Goal: Task Accomplishment & Management: Manage account settings

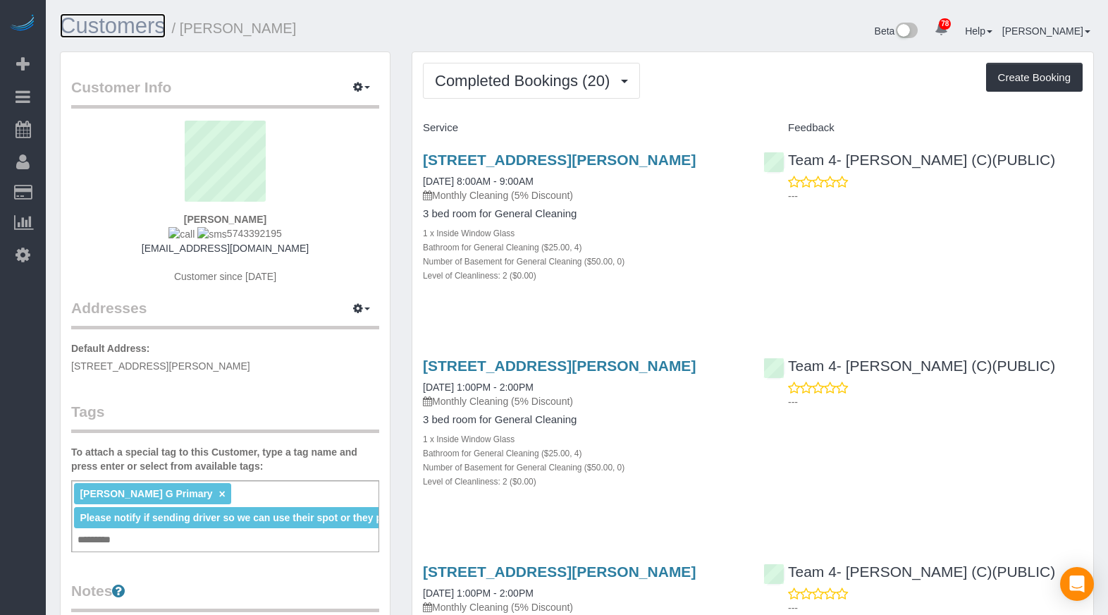
click at [113, 27] on link "Customers" at bounding box center [113, 25] width 106 height 25
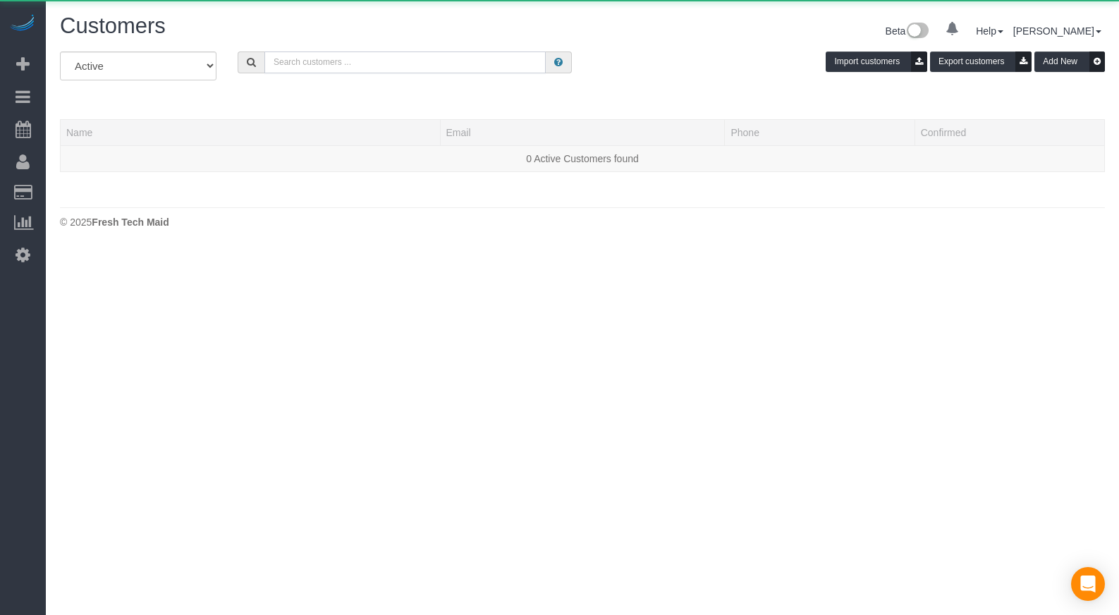
click at [333, 51] on input "text" at bounding box center [404, 62] width 281 height 22
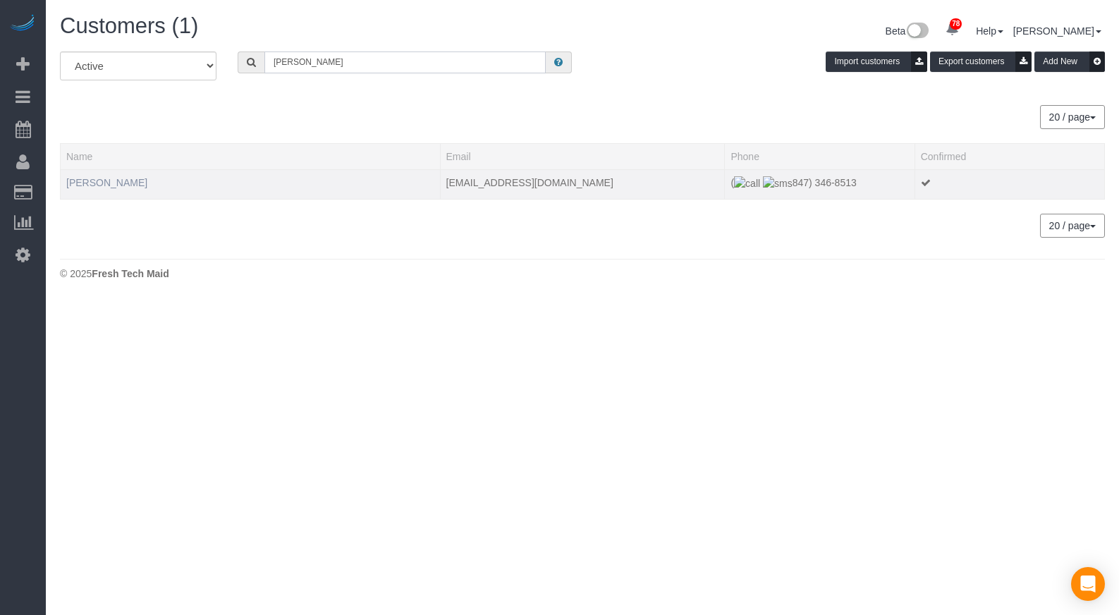
type input "peter yearian"
click at [111, 180] on link "Peter Yearian" at bounding box center [106, 182] width 81 height 11
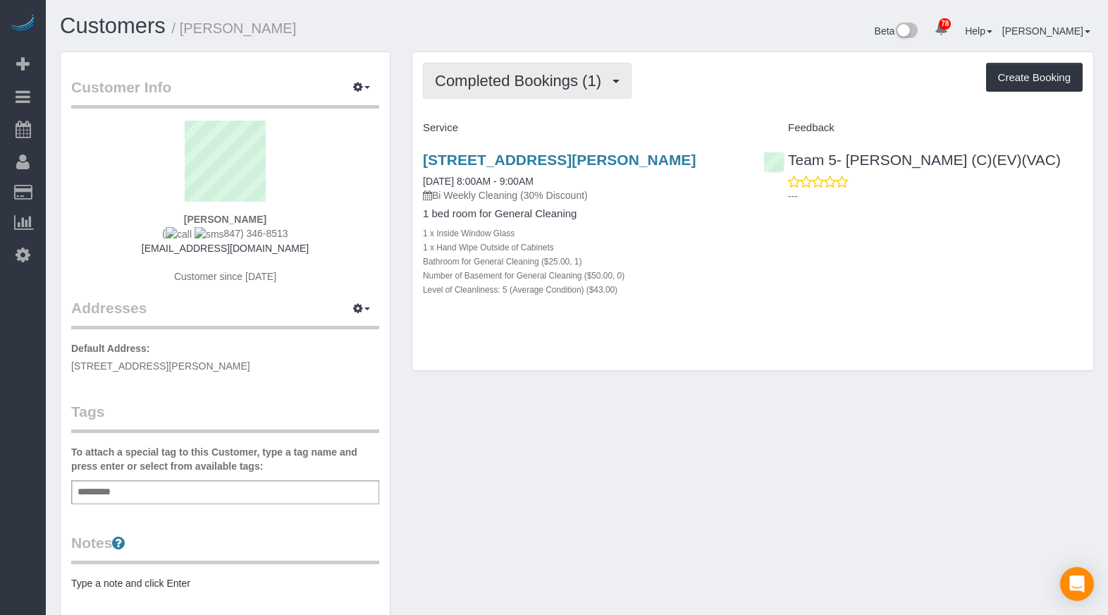
click at [565, 85] on span "Completed Bookings (1)" at bounding box center [521, 81] width 173 height 18
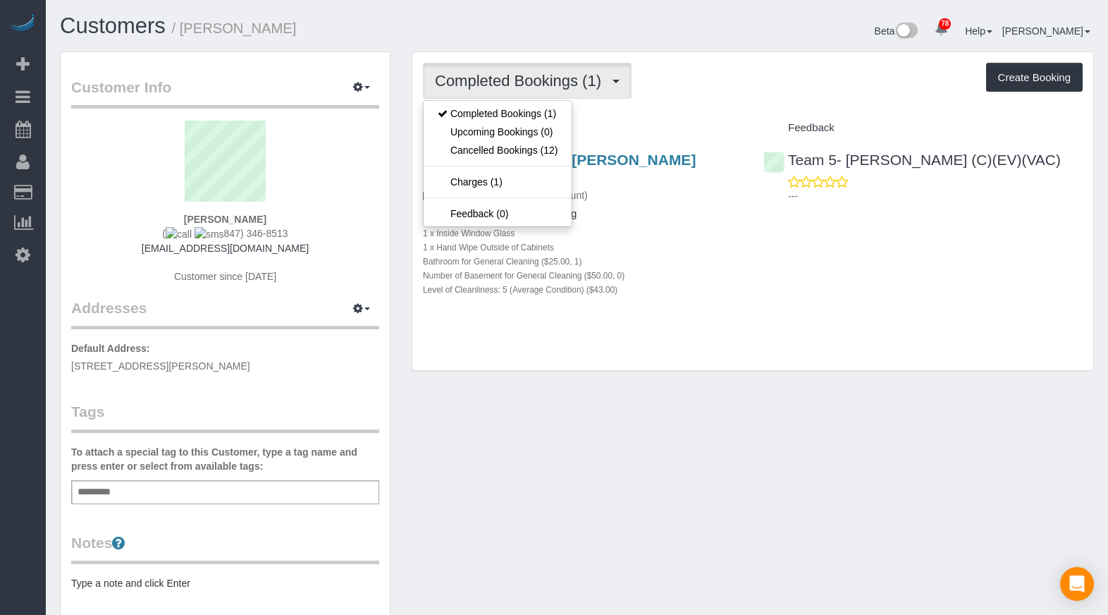
click at [684, 85] on div "Completed Bookings (1) Completed Bookings (1) Upcoming Bookings (0) Cancelled B…" at bounding box center [753, 81] width 660 height 36
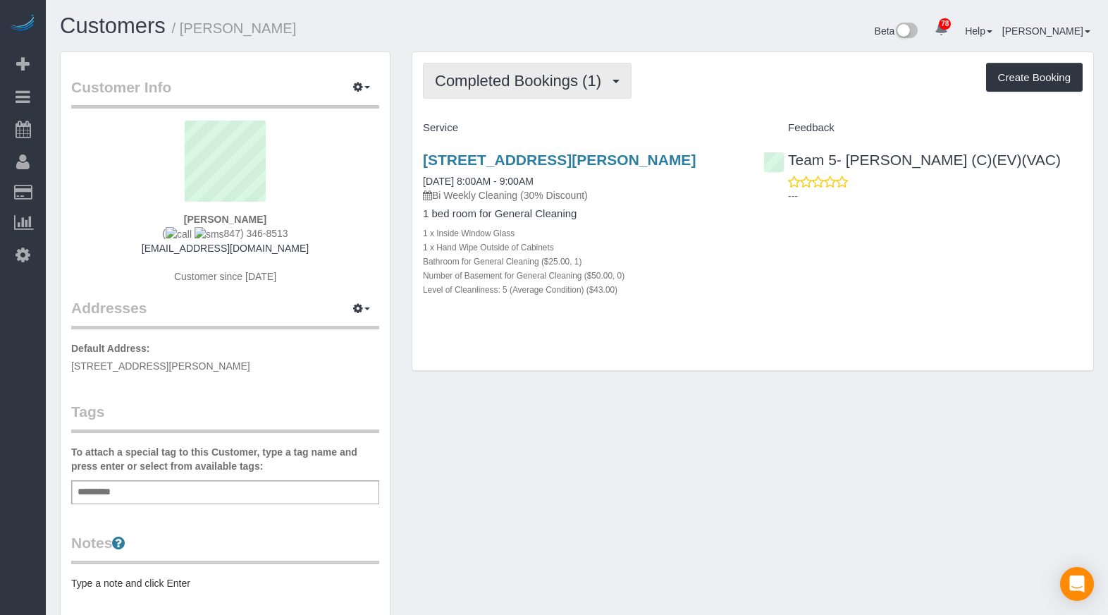
click at [570, 97] on button "Completed Bookings (1)" at bounding box center [527, 81] width 209 height 36
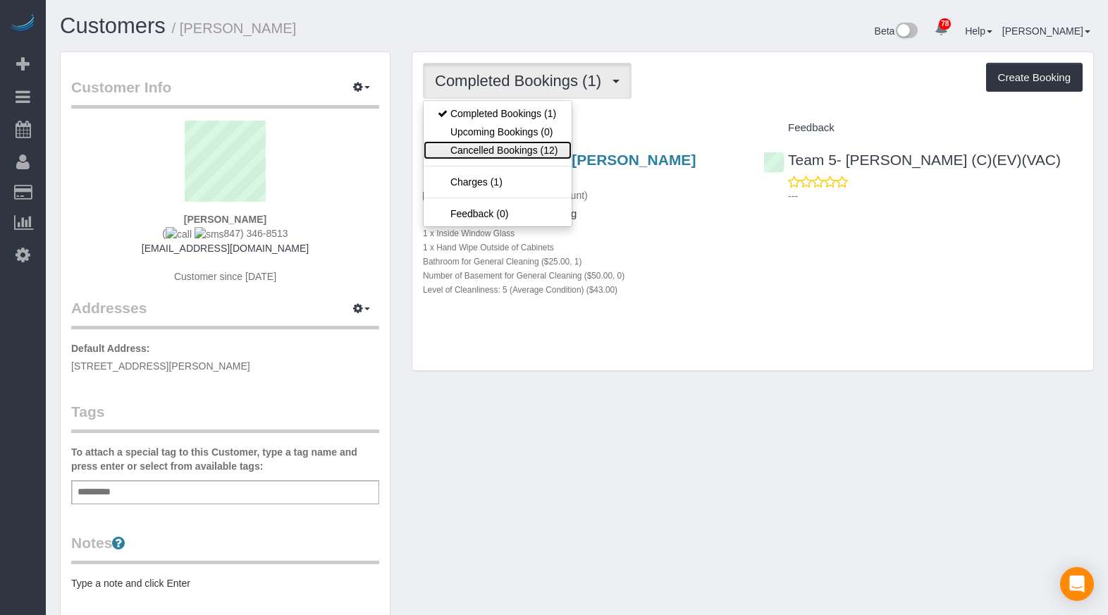
click at [542, 156] on link "Cancelled Bookings (12)" at bounding box center [498, 150] width 148 height 18
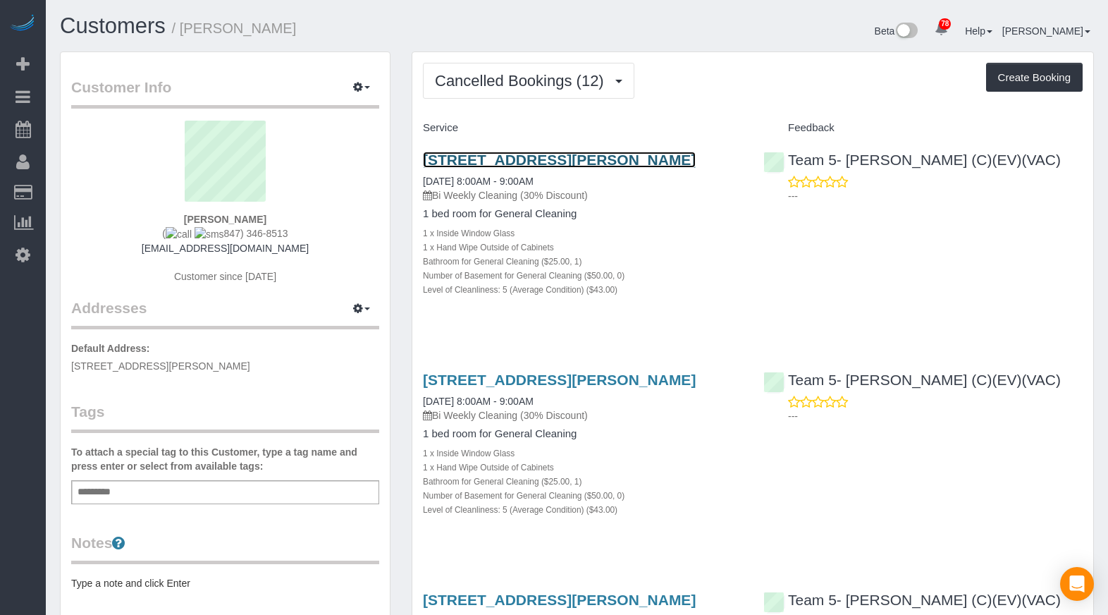
click at [544, 153] on link "1142 W. Schubert Ave, 4, Chicago, IL 60614" at bounding box center [559, 160] width 273 height 16
drag, startPoint x: 290, startPoint y: 228, endPoint x: 212, endPoint y: 234, distance: 78.4
click at [212, 234] on div "Peter Yearian ( 847) 346-8513 peteryearian@gmail.com Customer since 2025" at bounding box center [225, 209] width 308 height 177
copy span "847) 346-8513"
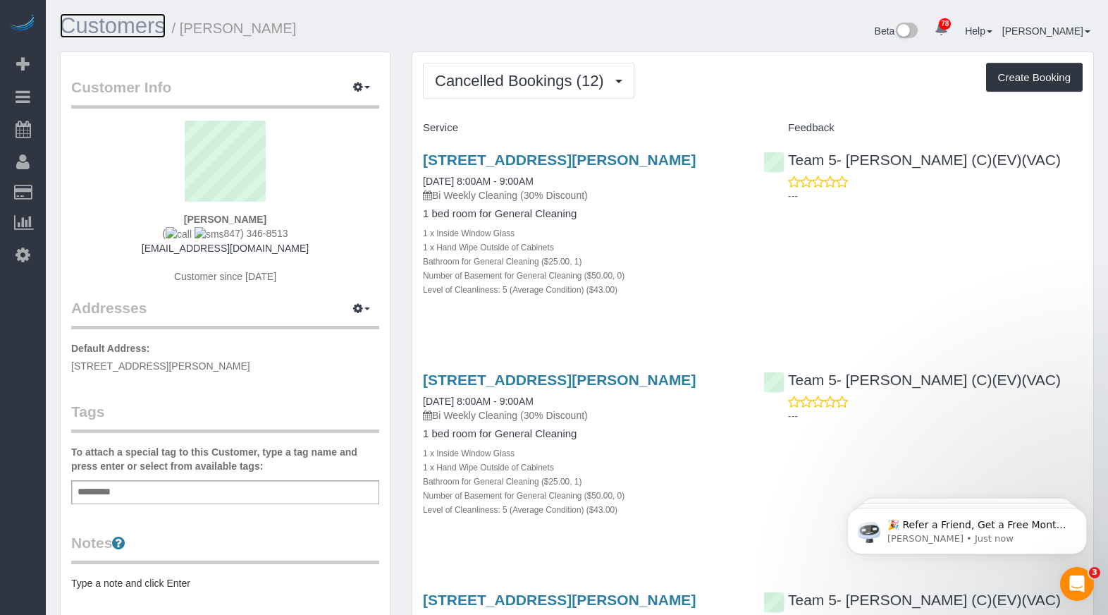
click at [118, 26] on link "Customers" at bounding box center [113, 25] width 106 height 25
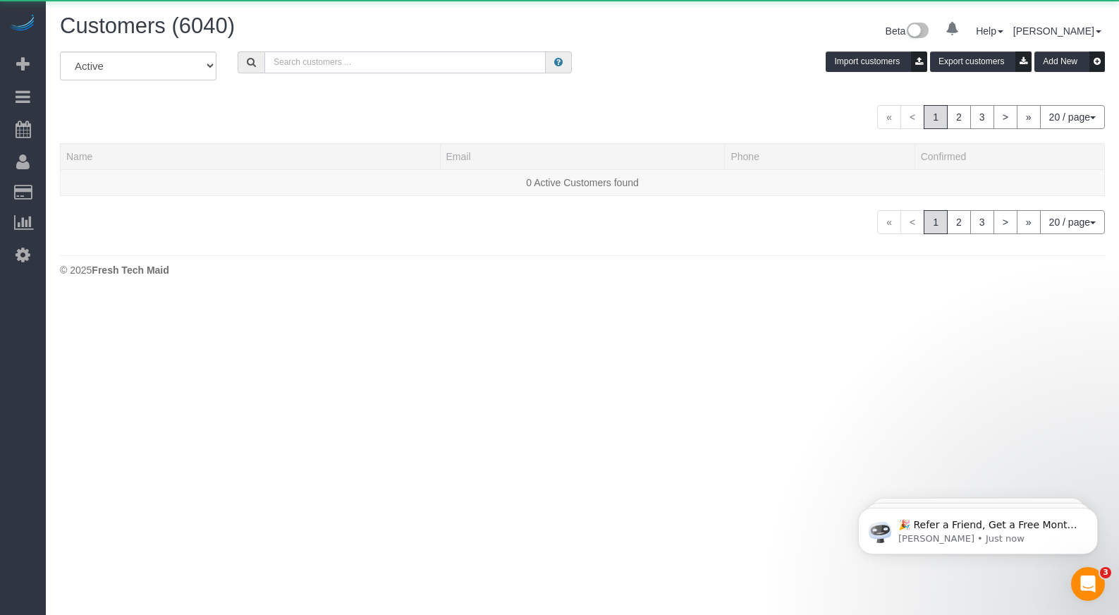
click at [370, 62] on input "text" at bounding box center [404, 62] width 281 height 22
paste input "Rachel Santarromana"
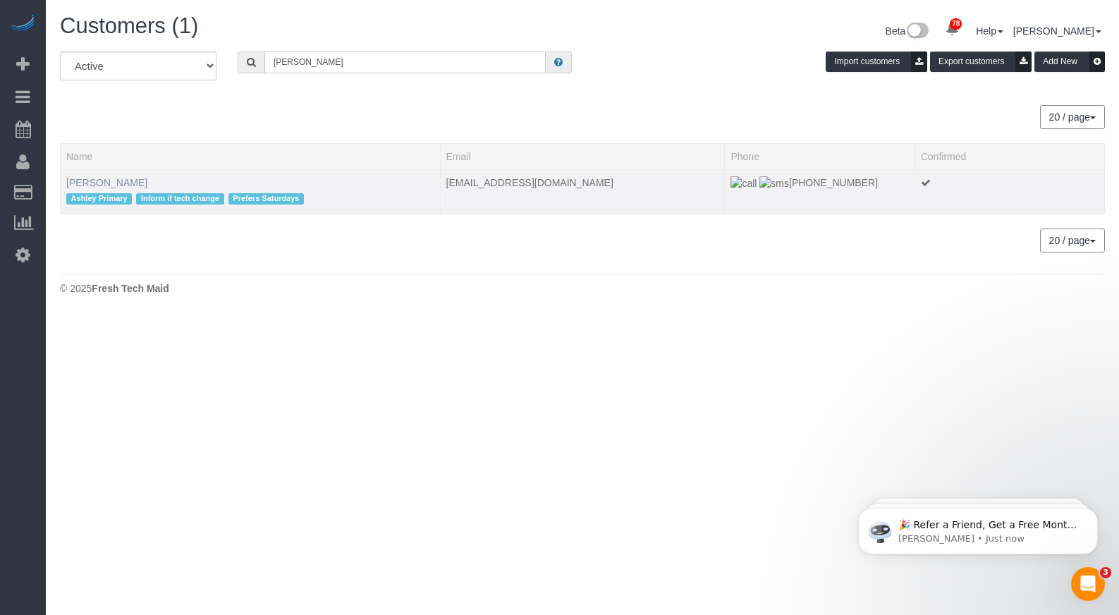
type input "Rachel Santarromana"
click at [147, 186] on link "Rachel Santarromana" at bounding box center [106, 182] width 81 height 11
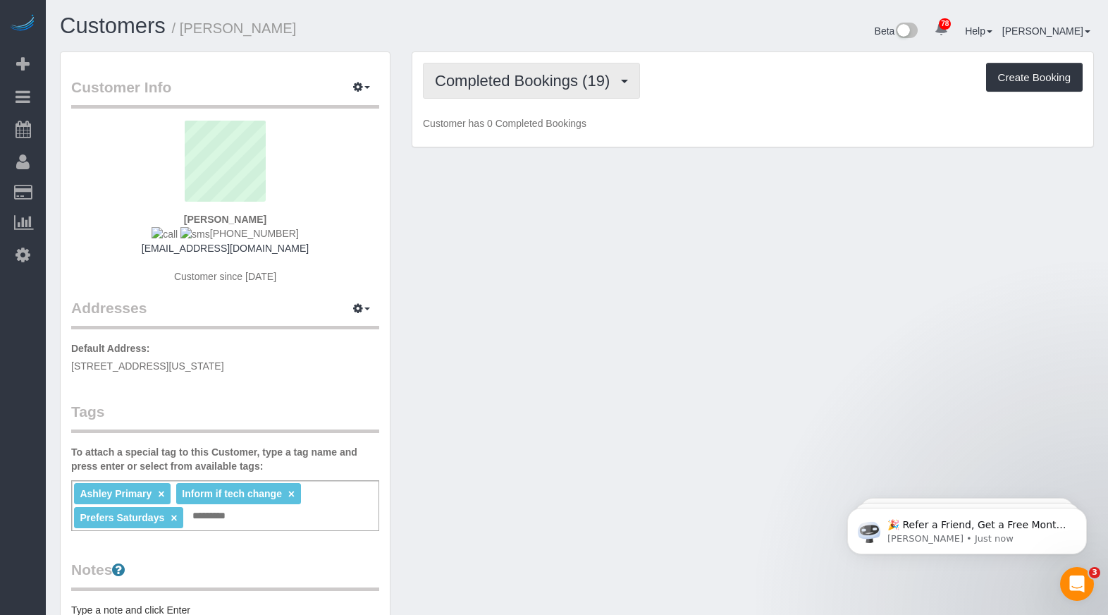
click at [625, 75] on button "Completed Bookings (19)" at bounding box center [531, 81] width 217 height 36
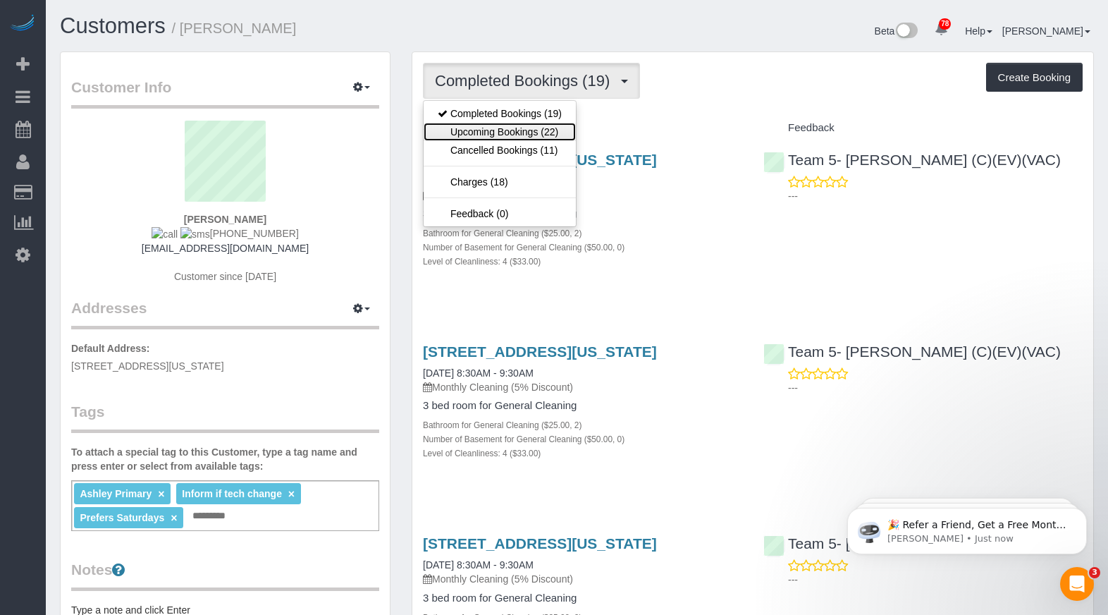
click at [542, 135] on link "Upcoming Bookings (22)" at bounding box center [500, 132] width 152 height 18
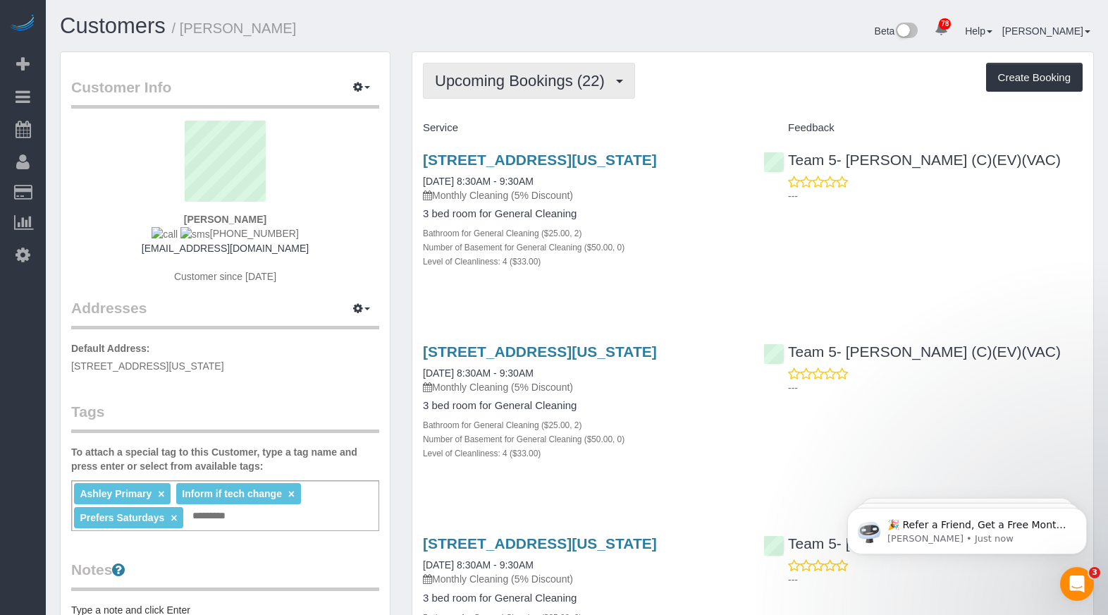
click at [610, 71] on button "Upcoming Bookings (22)" at bounding box center [529, 81] width 212 height 36
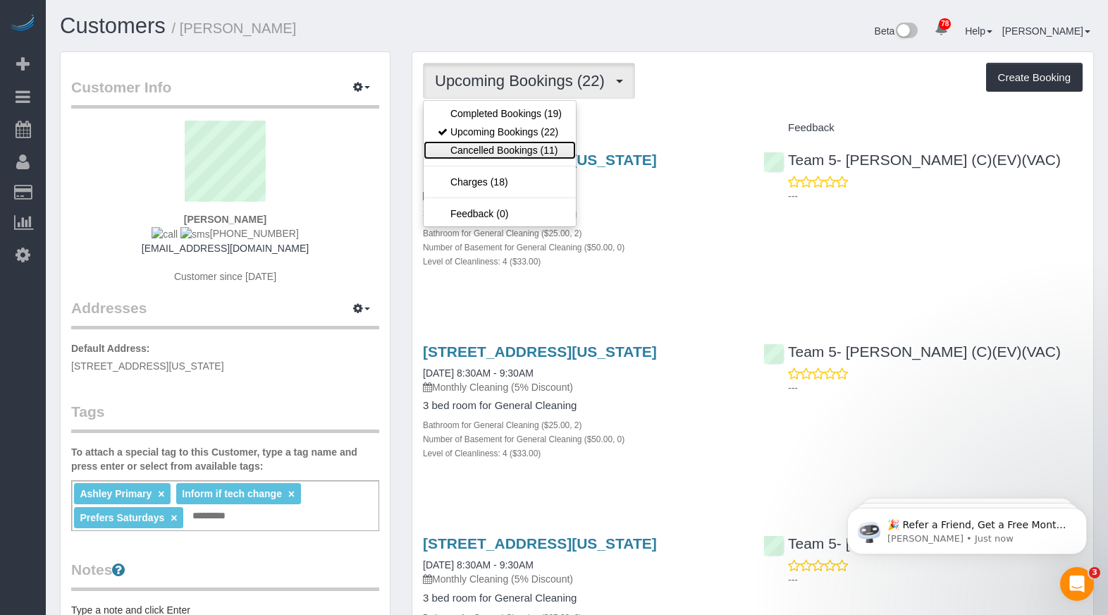
click at [521, 147] on link "Cancelled Bookings (11)" at bounding box center [500, 150] width 152 height 18
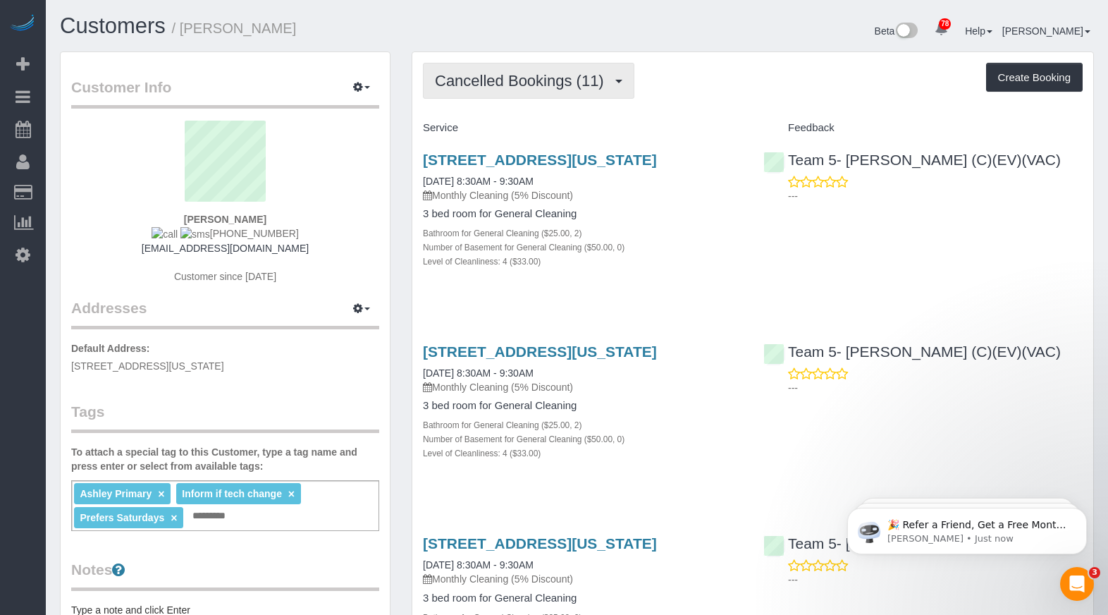
click at [564, 77] on span "Cancelled Bookings (11)" at bounding box center [523, 81] width 176 height 18
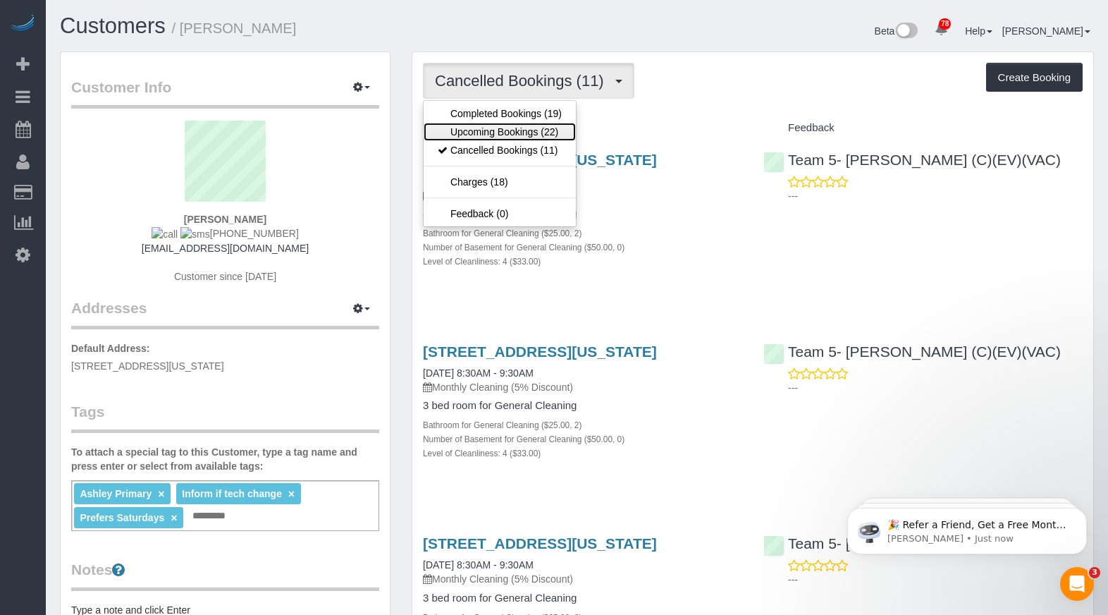
click at [522, 129] on link "Upcoming Bookings (22)" at bounding box center [500, 132] width 152 height 18
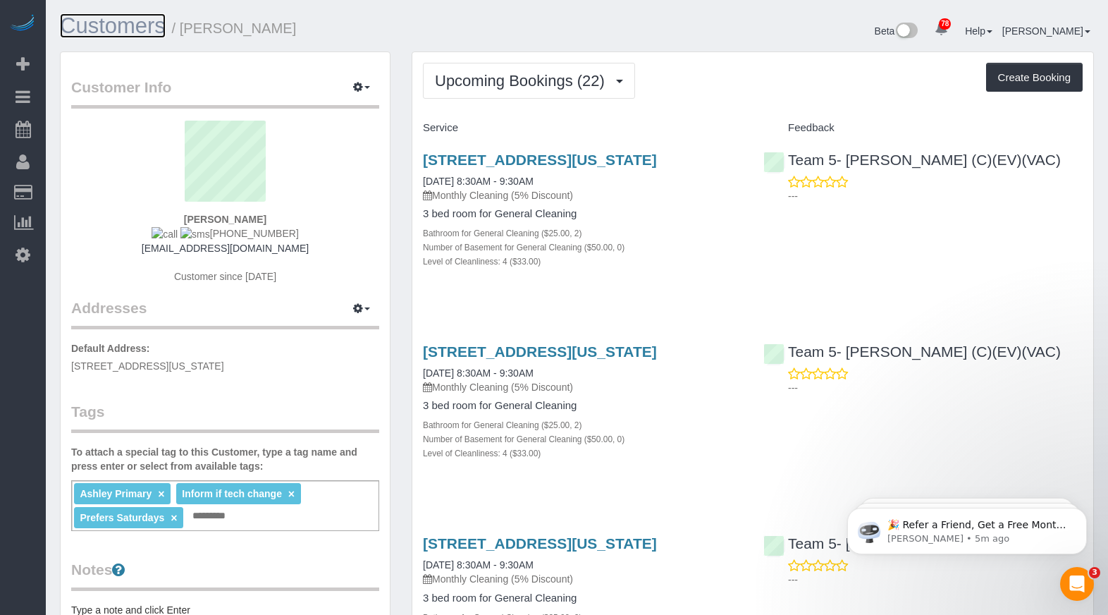
click at [118, 30] on link "Customers" at bounding box center [113, 25] width 106 height 25
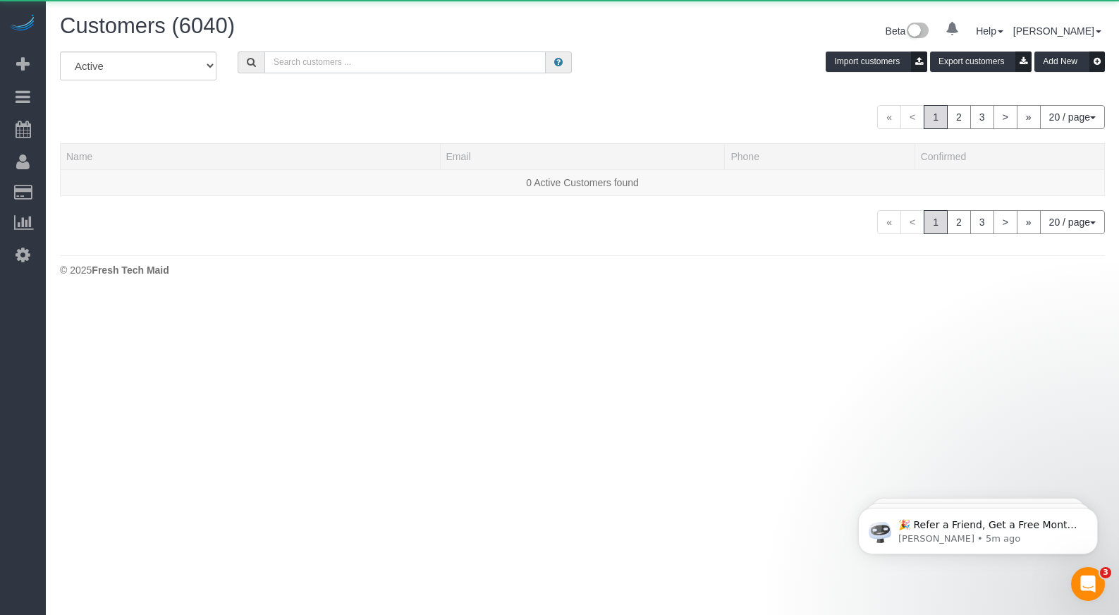
click at [322, 63] on input "text" at bounding box center [404, 62] width 281 height 22
paste input "Tara Marazita"
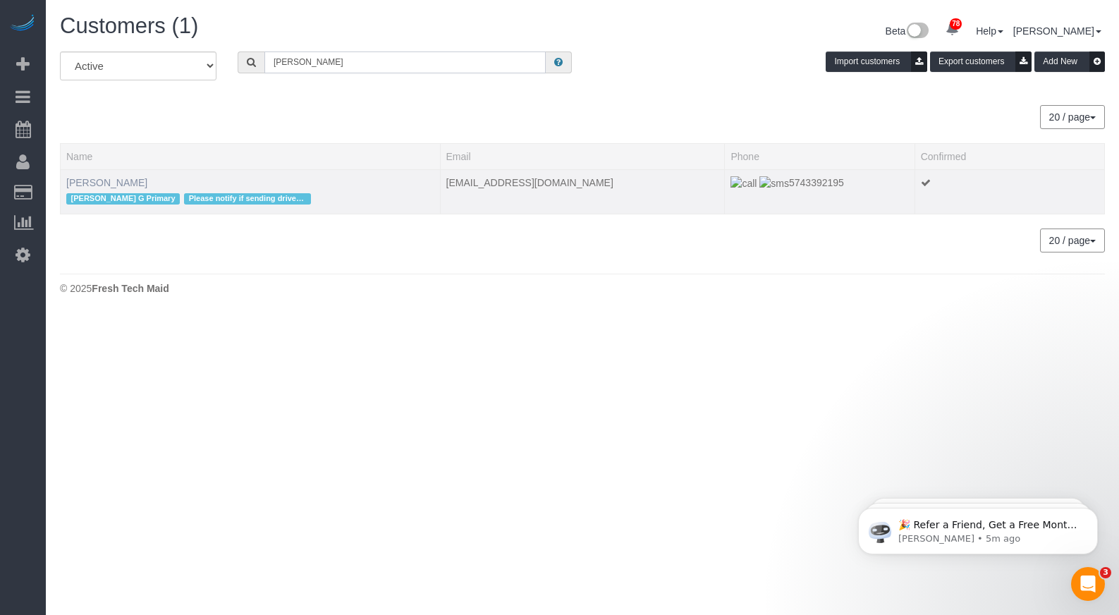
type input "Tara Marazita"
click at [95, 181] on link "Tara Marazita" at bounding box center [106, 182] width 81 height 11
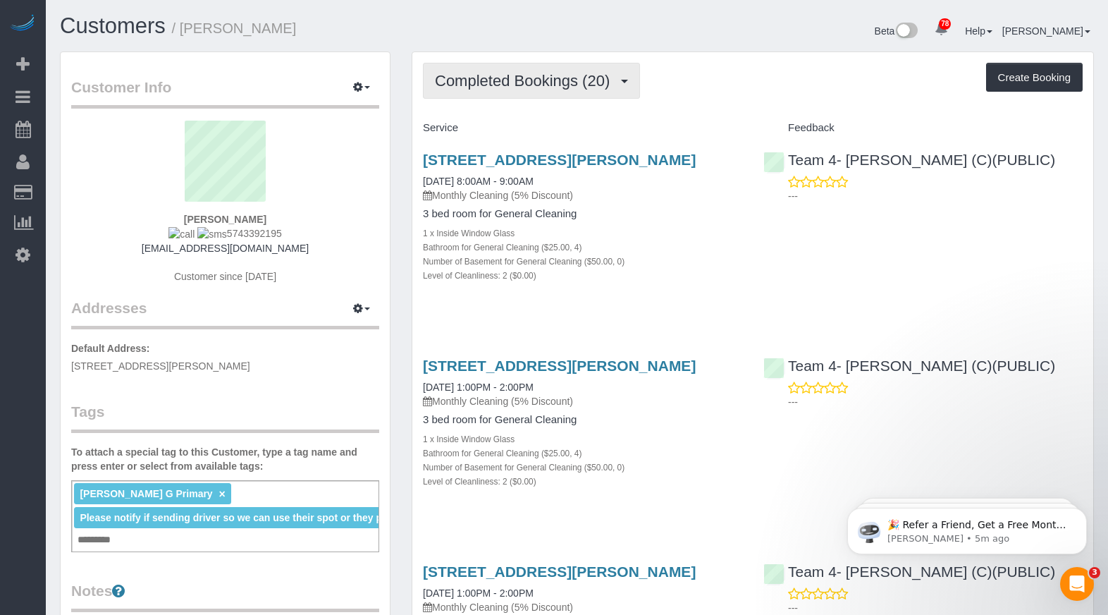
click at [569, 87] on span "Completed Bookings (20)" at bounding box center [526, 81] width 182 height 18
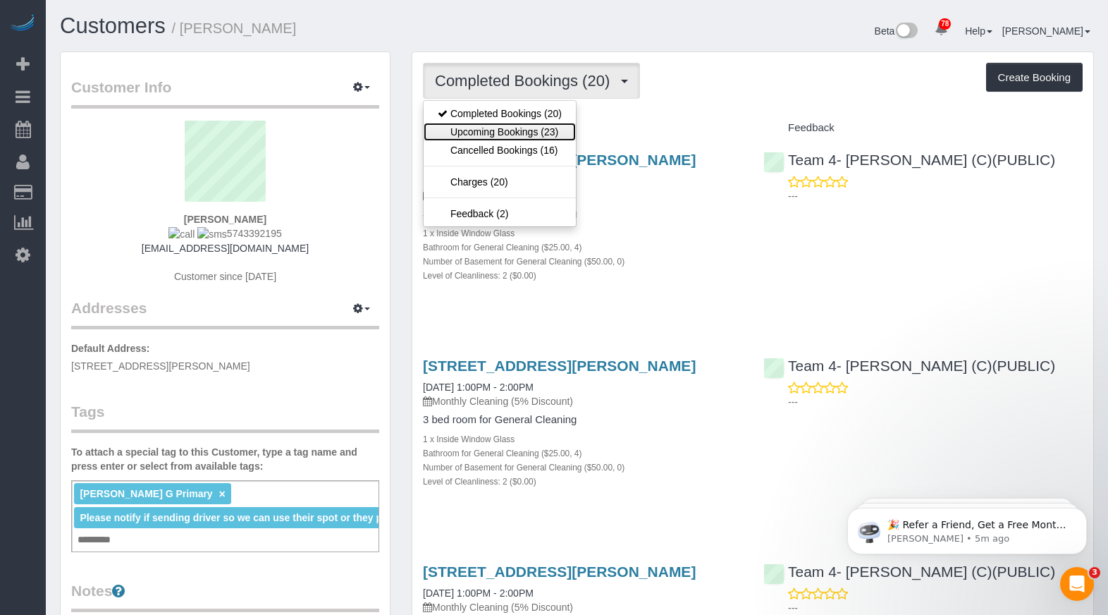
click at [556, 130] on link "Upcoming Bookings (23)" at bounding box center [500, 132] width 152 height 18
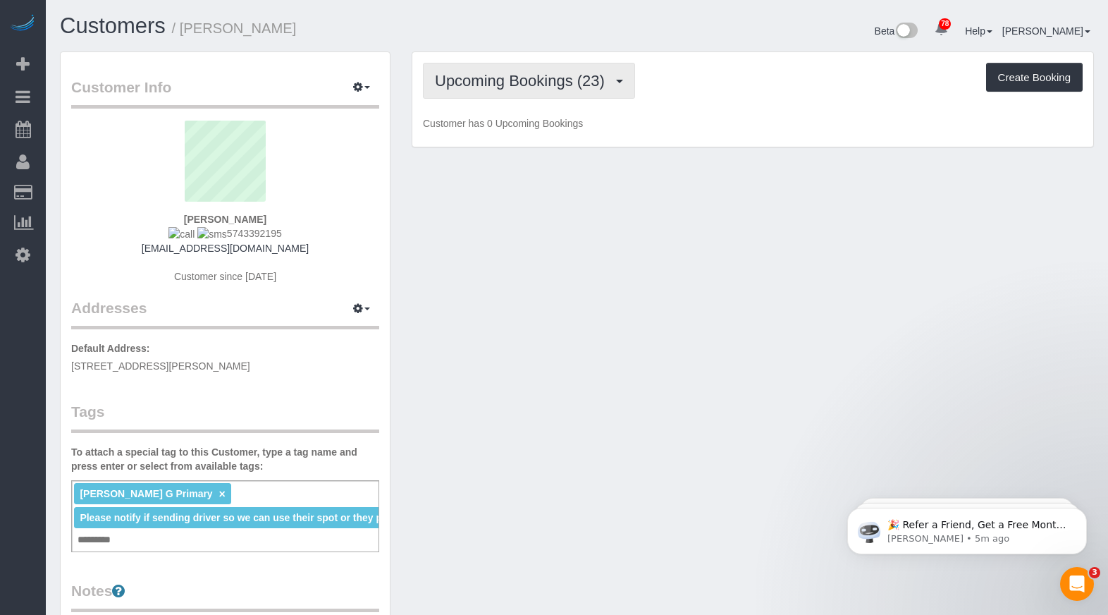
click at [538, 75] on span "Upcoming Bookings (23)" at bounding box center [523, 81] width 177 height 18
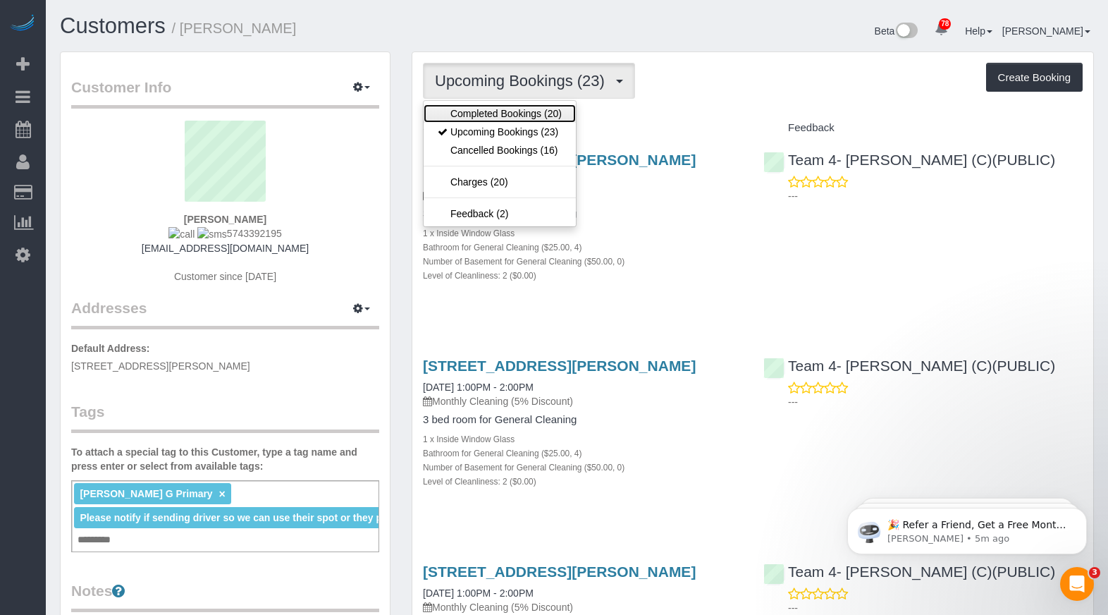
click at [522, 104] on link "Completed Bookings (20)" at bounding box center [500, 113] width 152 height 18
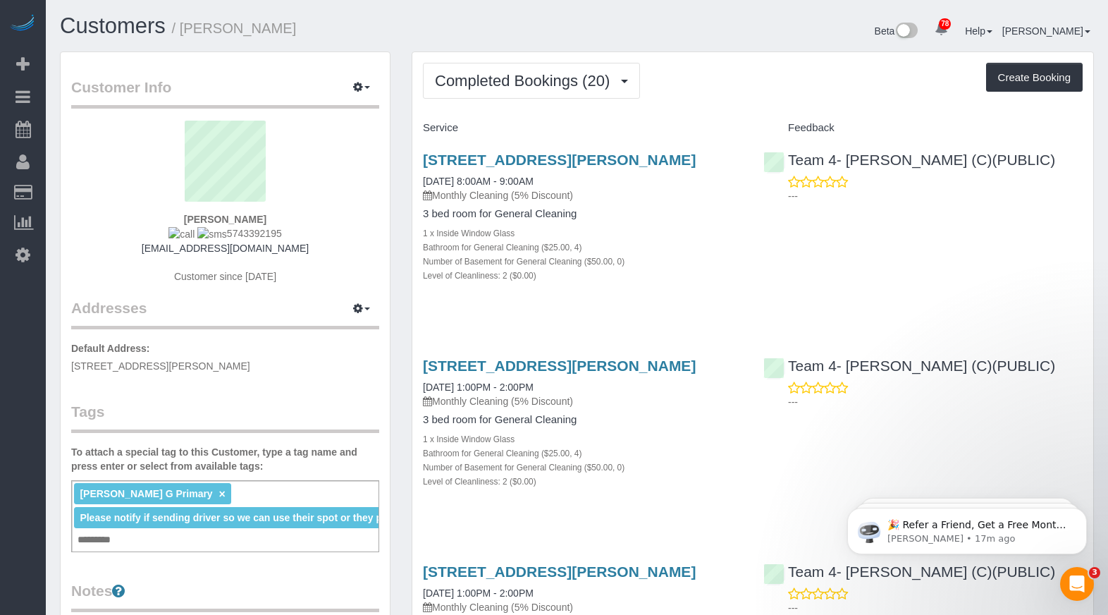
drag, startPoint x: 297, startPoint y: 36, endPoint x: 181, endPoint y: 39, distance: 115.6
click at [181, 39] on div "Customers / Tara Marazita" at bounding box center [313, 29] width 528 height 30
copy small "Tara Marazita"
click at [551, 87] on span "Completed Bookings (20)" at bounding box center [526, 81] width 182 height 18
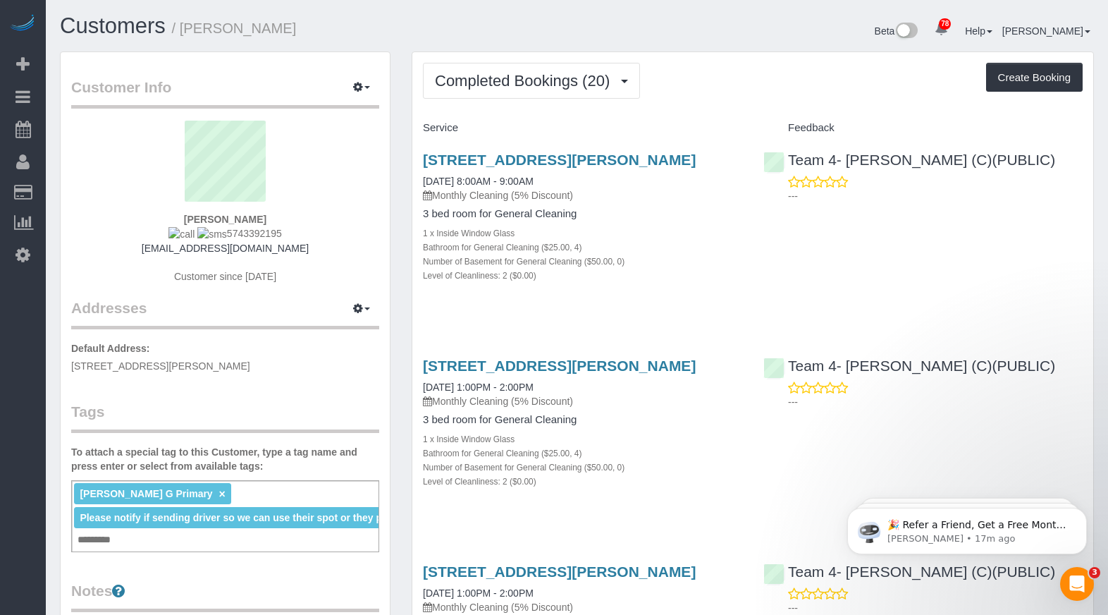
drag, startPoint x: 267, startPoint y: 232, endPoint x: 214, endPoint y: 236, distance: 53.7
click at [214, 236] on div "Tara Marazita 5743392195 taramarazita@gmail.com Customer since 2023" at bounding box center [225, 209] width 308 height 177
copy span "5743392195"
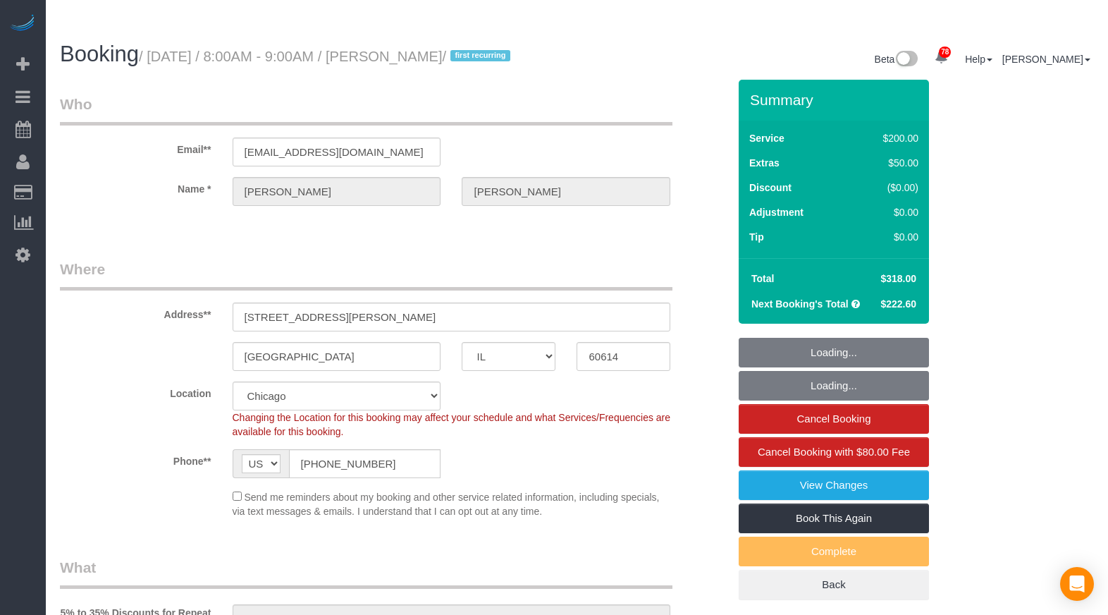
select select "IL"
select select "object:903"
select select "512"
select select "5"
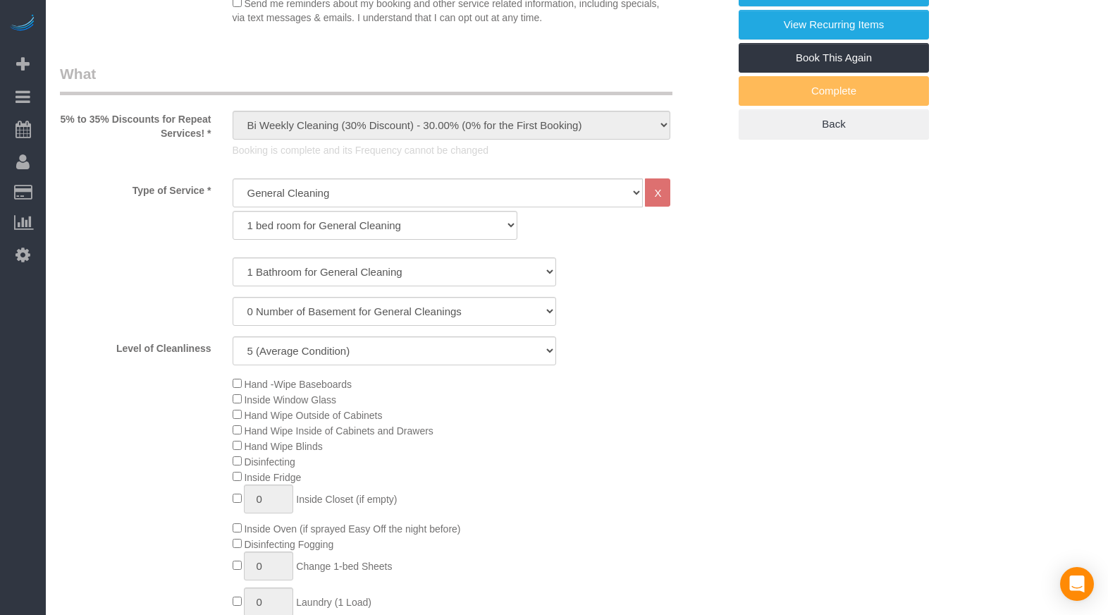
select select "spot1"
select select "number:1"
select select "number:66"
select select "number:139"
select select "number:106"
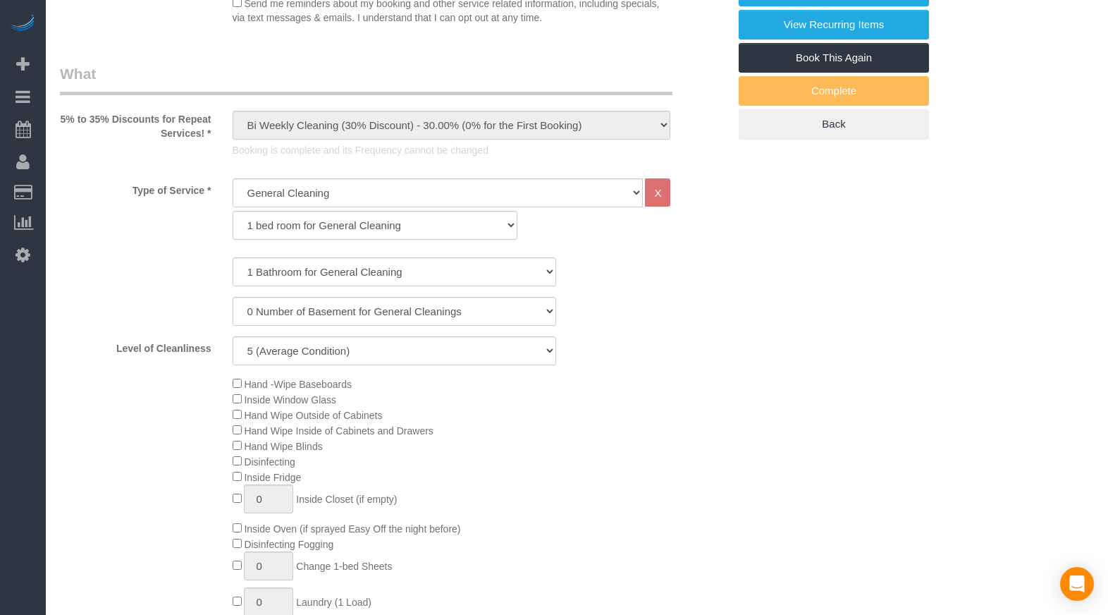
select select "5"
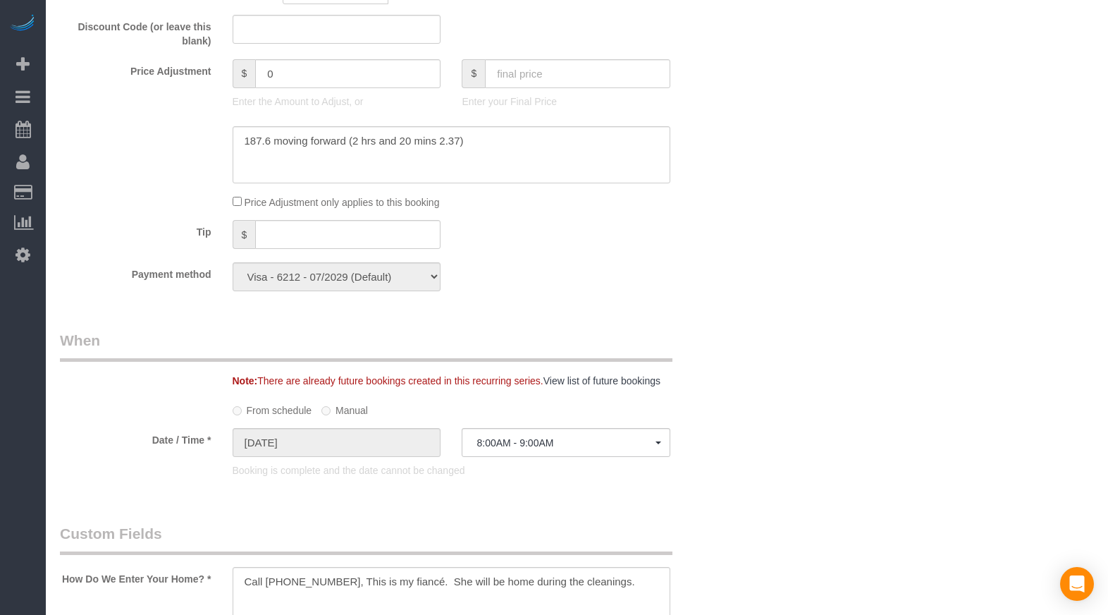
scroll to position [1621, 0]
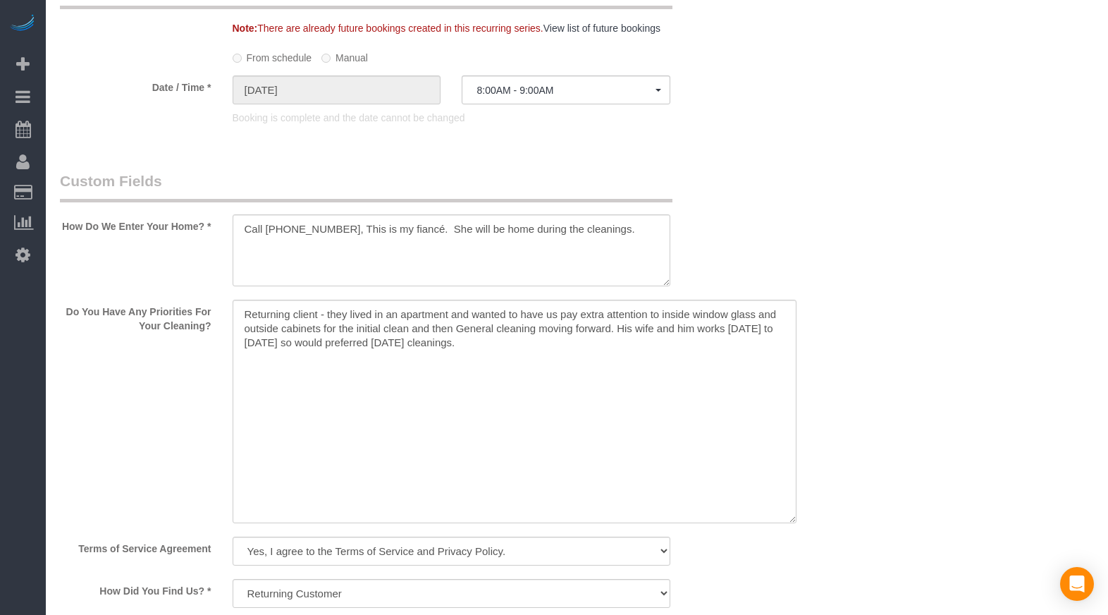
drag, startPoint x: 660, startPoint y: 332, endPoint x: 788, endPoint y: 485, distance: 199.6
click at [788, 485] on textarea at bounding box center [515, 411] width 564 height 223
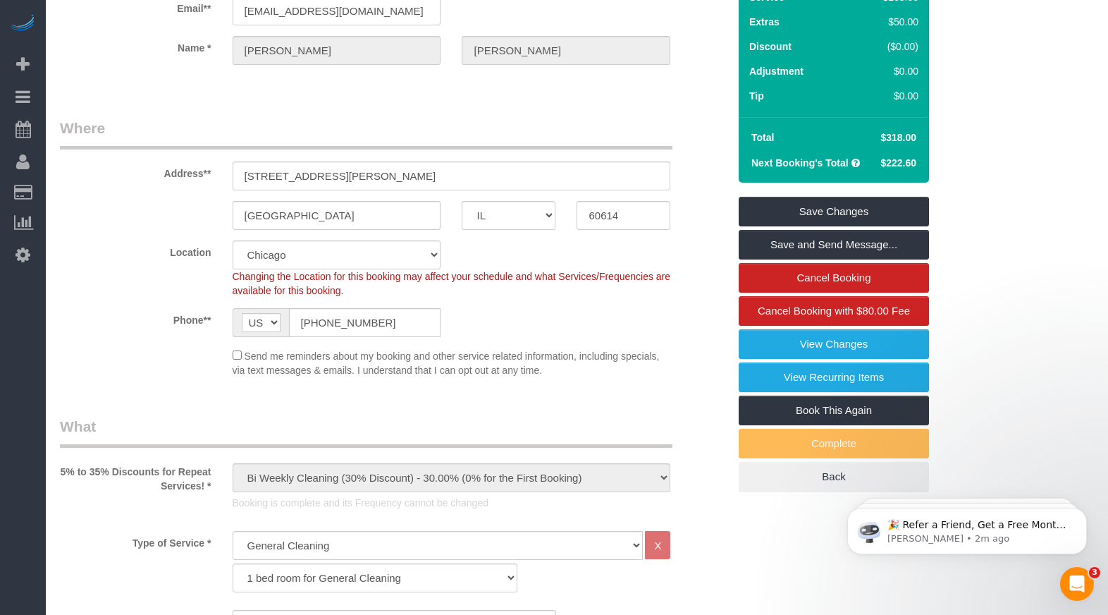
scroll to position [0, 0]
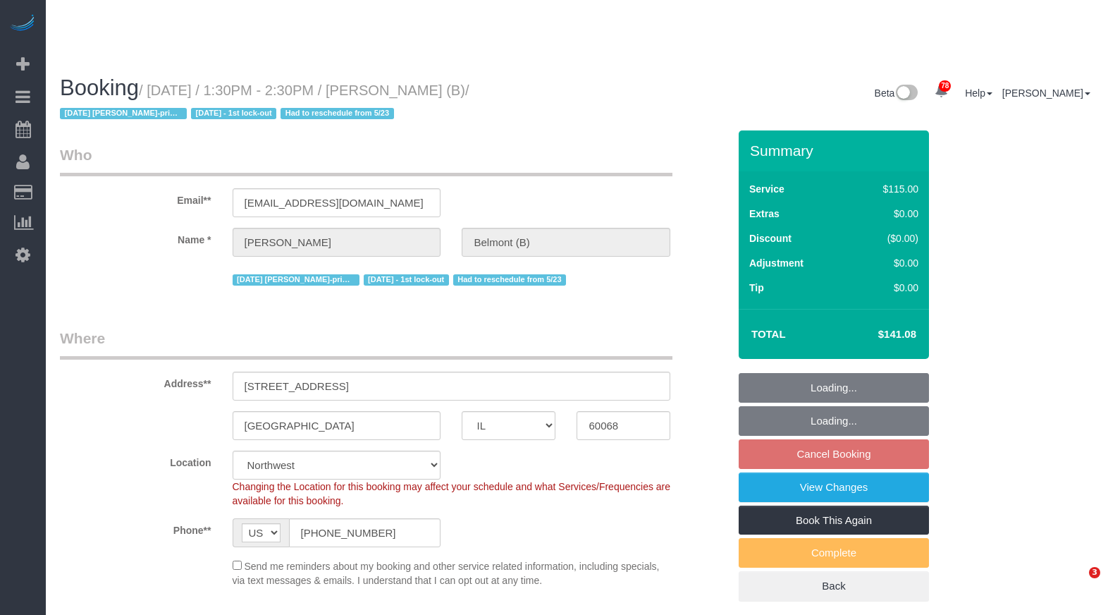
select select "IL"
select select "4"
select select "string:fspay-b232c1b7-9e18-4c6a-8e28-edb7dc7be855"
select select "number:1"
select select "number:69"
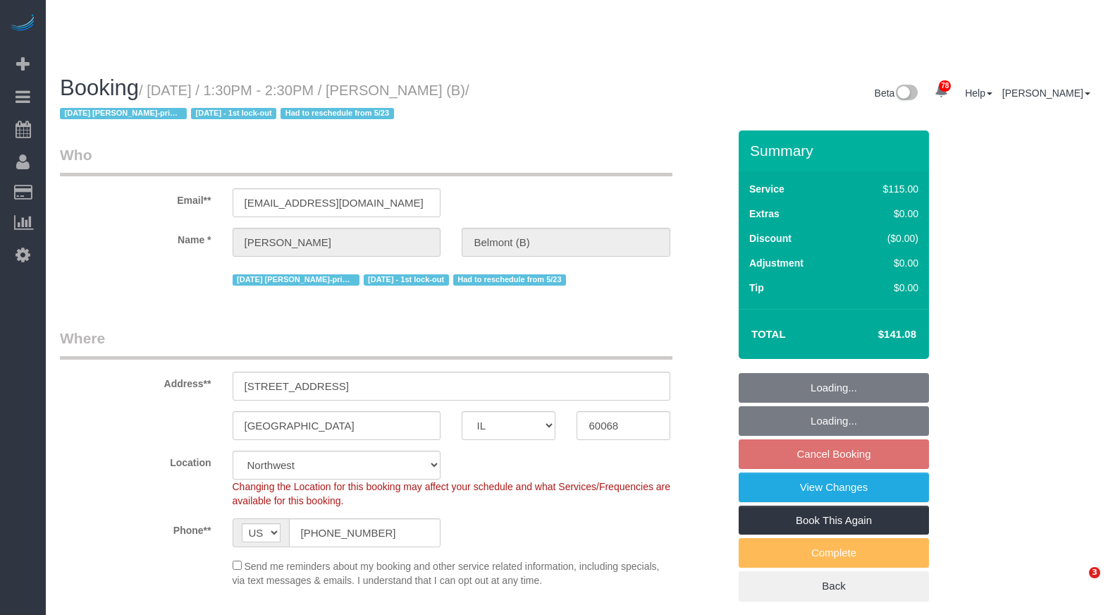
select select "number:139"
select select "number:98"
select select "number:141"
select select "number:143"
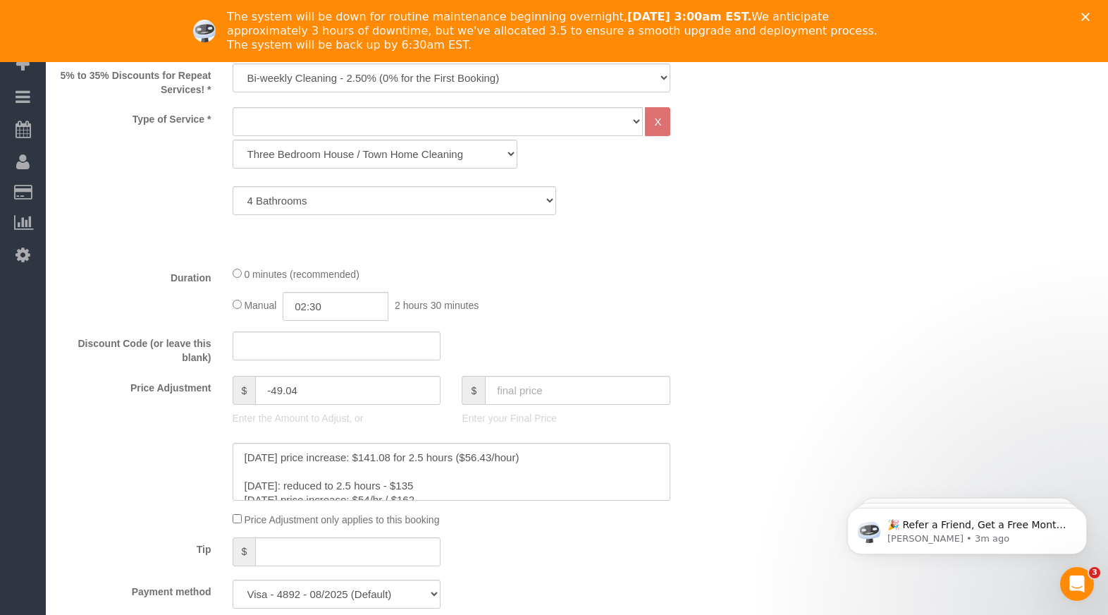
scroll to position [987, 0]
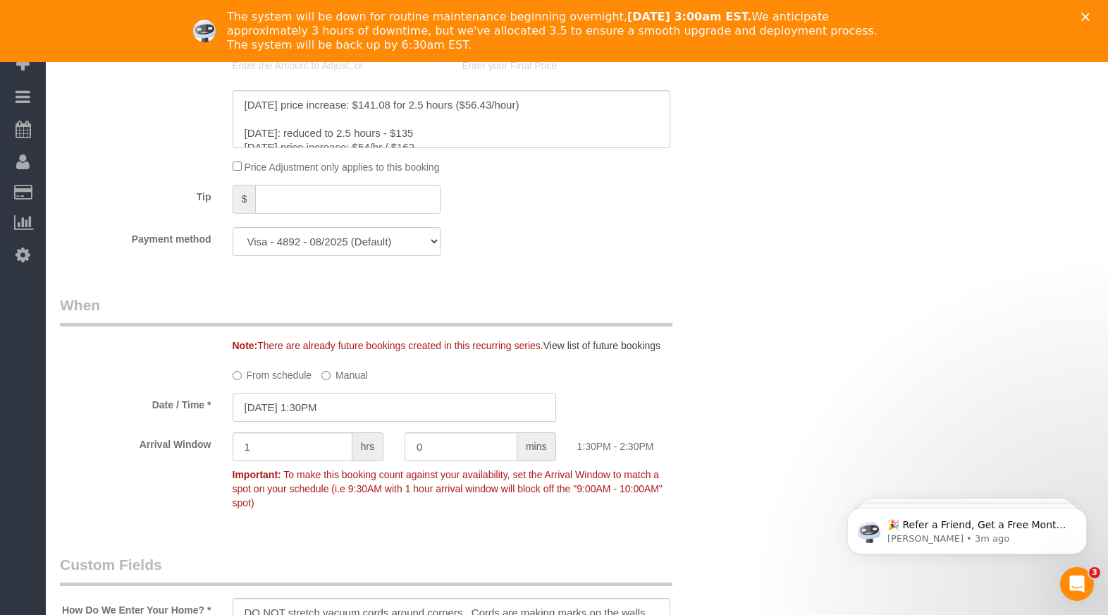
click at [346, 393] on input "08/22/2025 1:30PM" at bounding box center [395, 407] width 324 height 29
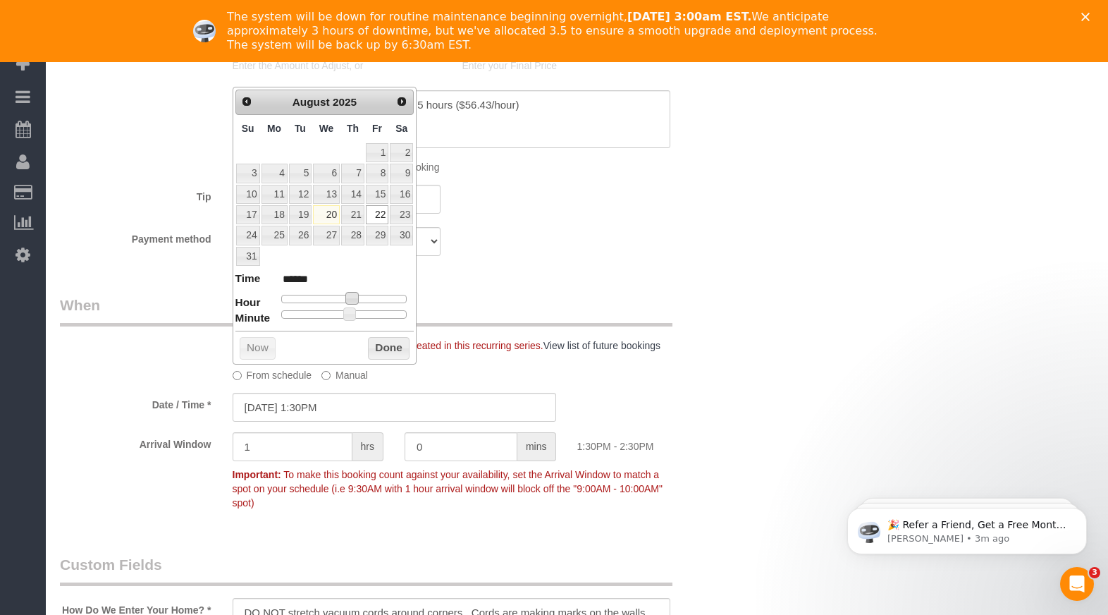
type input "08/22/2025 2:30PM"
type input "******"
type input "08/22/2025 3:30PM"
type input "******"
type input "08/22/2025 4:30PM"
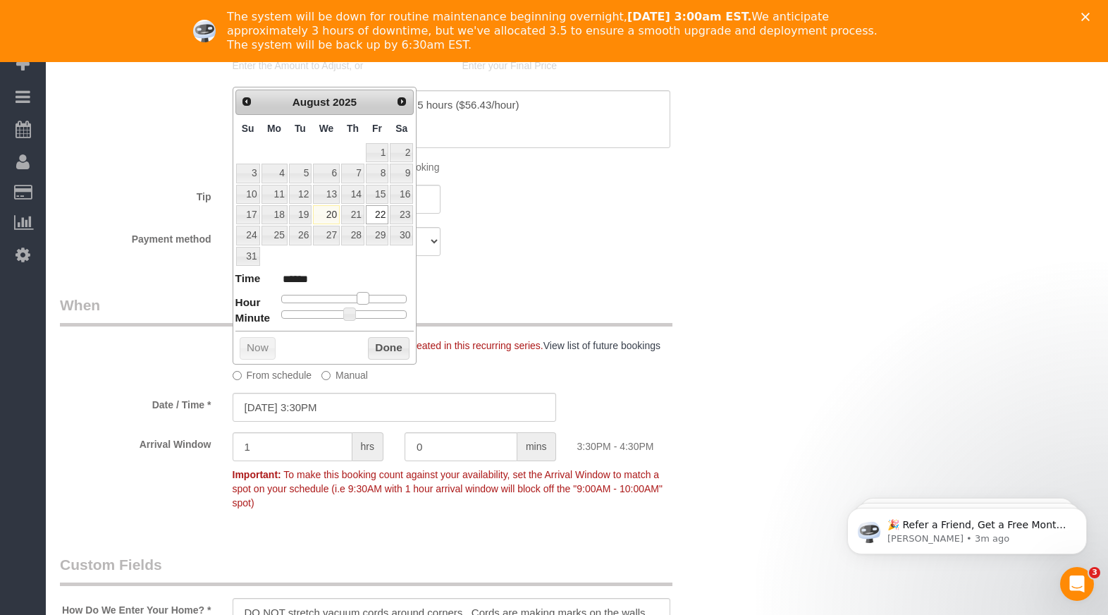
type input "******"
type input "08/22/2025 3:30PM"
type input "******"
type input "08/22/2025 2:30PM"
type input "******"
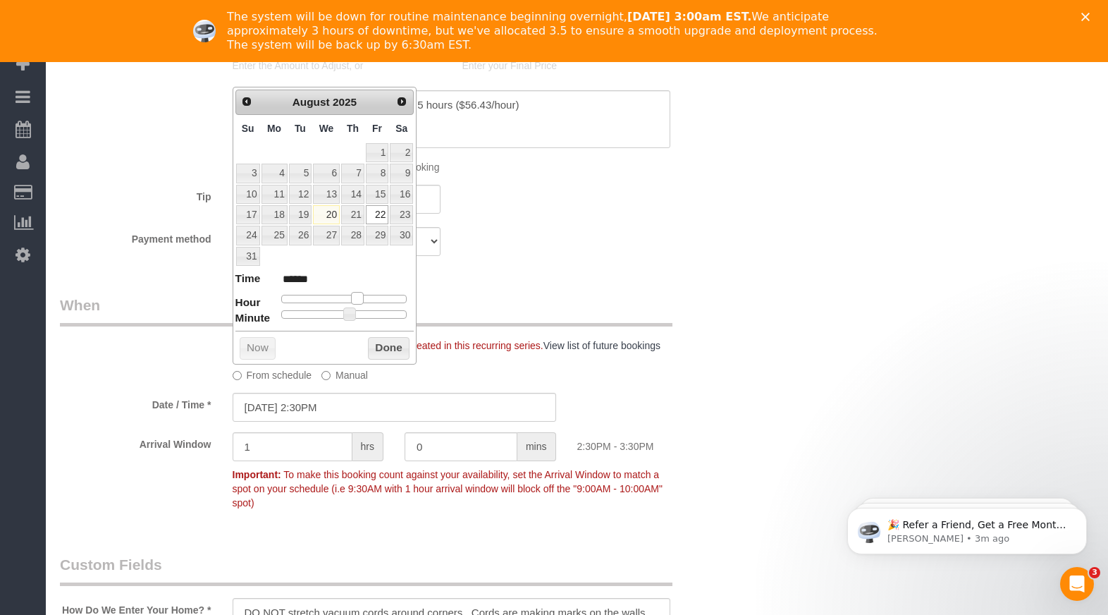
type input "08/22/2025 1:30PM"
type input "******"
type input "08/22/2025 2:30PM"
type input "******"
drag, startPoint x: 352, startPoint y: 291, endPoint x: 358, endPoint y: 301, distance: 11.4
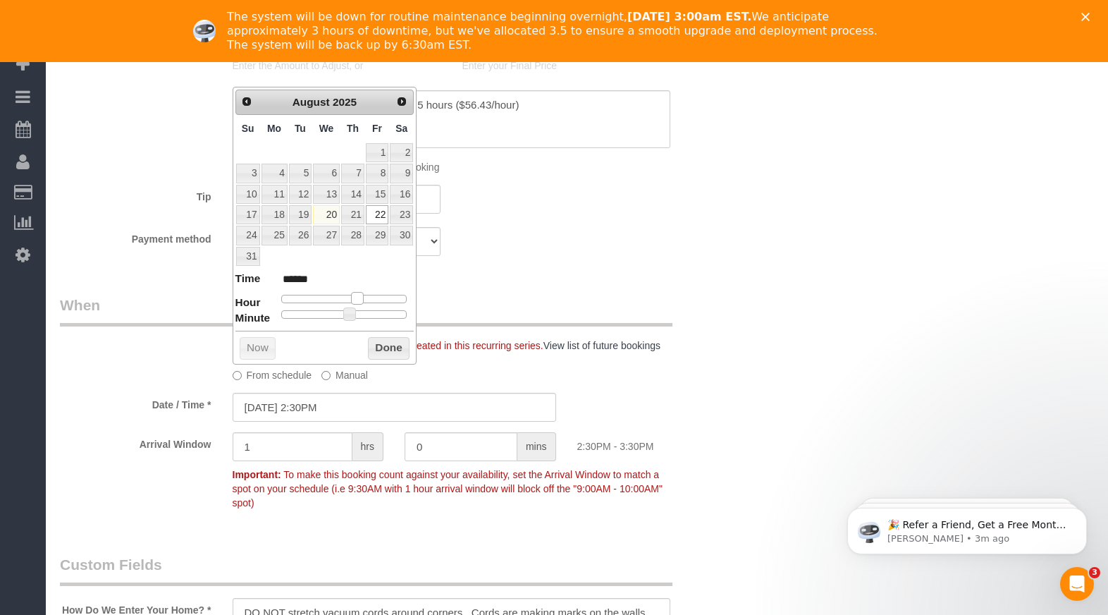
click at [358, 301] on span at bounding box center [357, 298] width 13 height 13
type input "08/22/2025 2:25PM"
type input "******"
type input "08/22/2025 2:20PM"
type input "******"
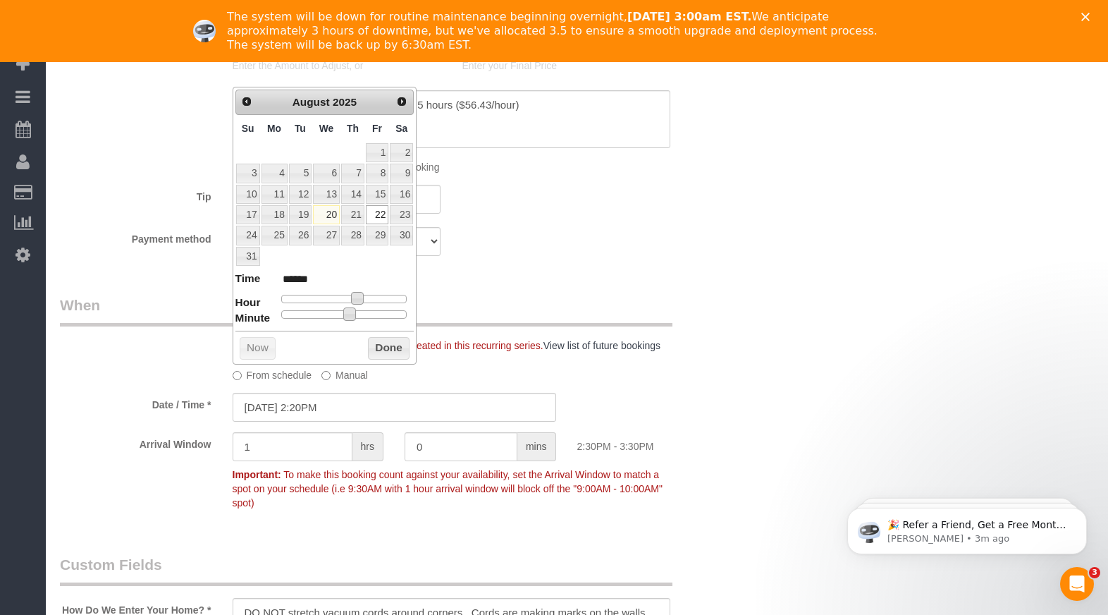
type input "08/22/2025 2:00PM"
type input "******"
drag, startPoint x: 350, startPoint y: 313, endPoint x: 205, endPoint y: 316, distance: 145.2
click at [369, 347] on button "Done" at bounding box center [389, 348] width 42 height 23
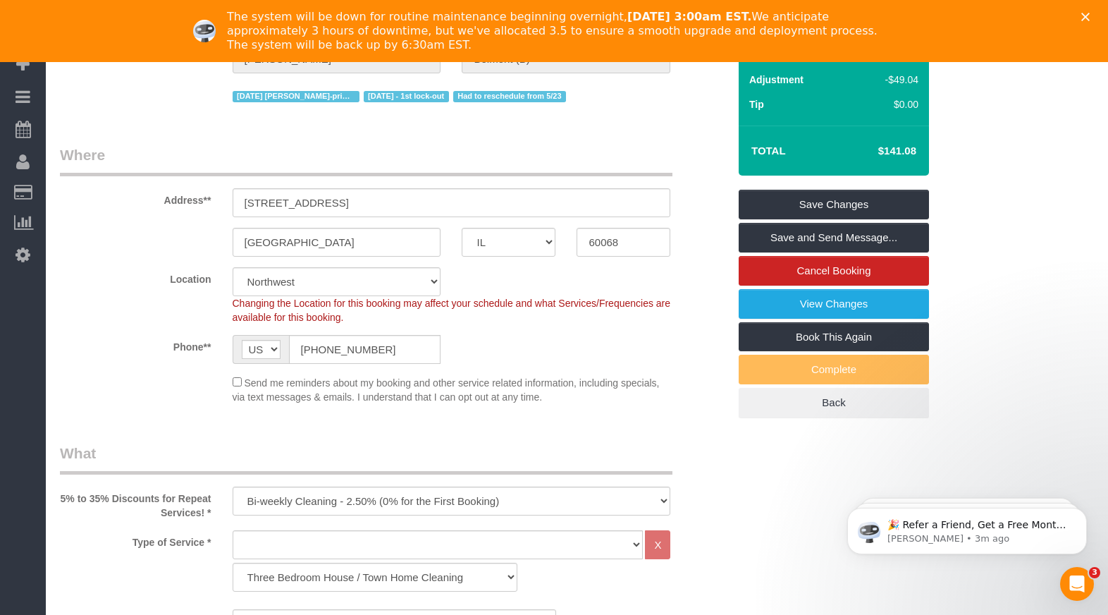
scroll to position [0, 0]
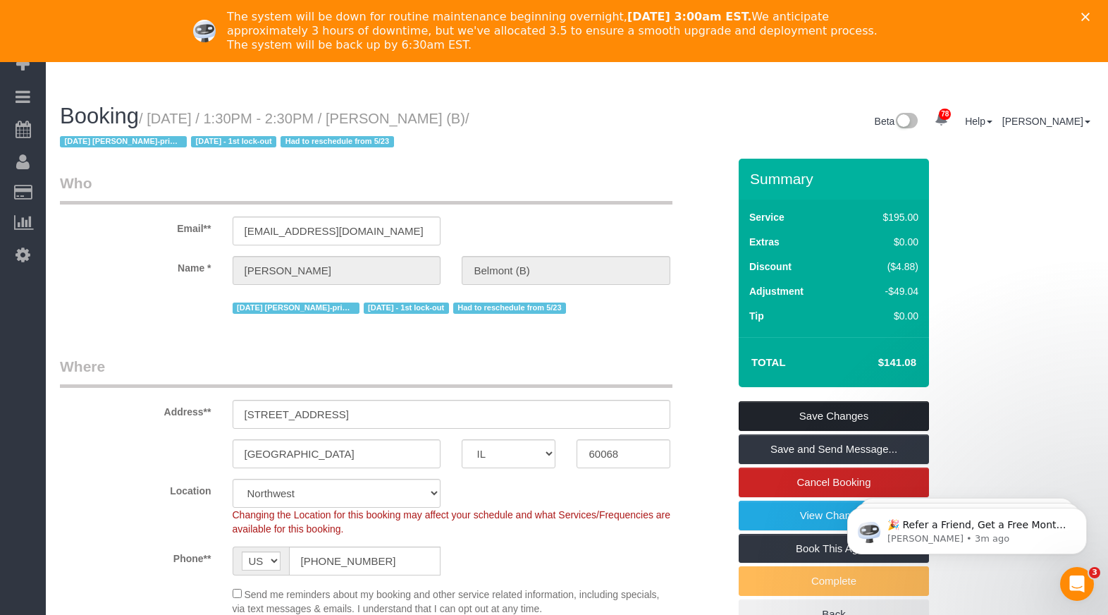
click at [875, 401] on link "Save Changes" at bounding box center [834, 416] width 190 height 30
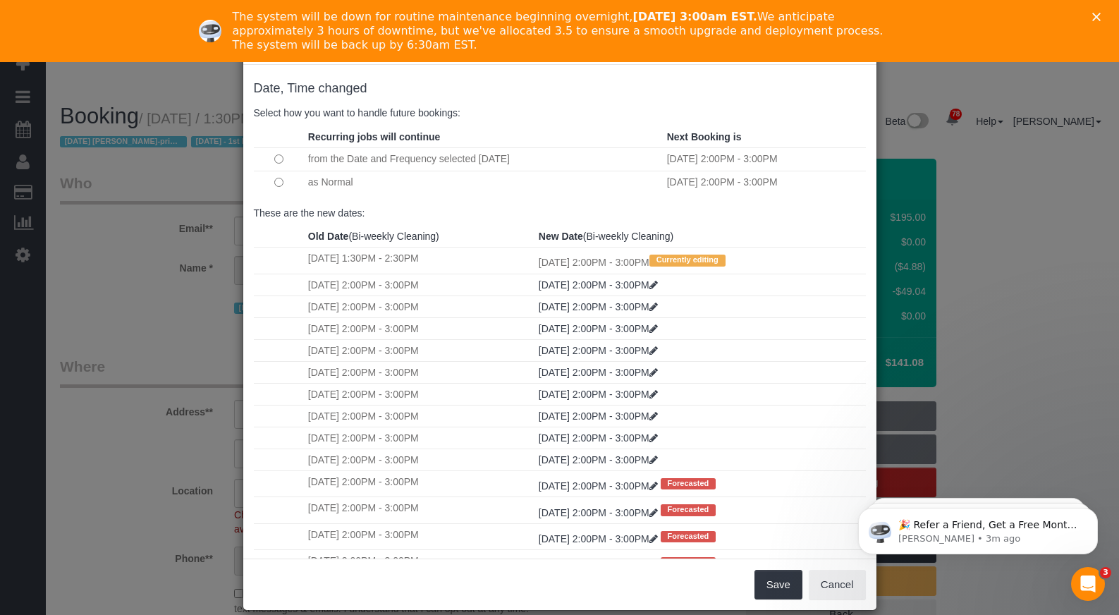
click at [304, 187] on td "as Normal" at bounding box center [483, 182] width 359 height 23
click at [266, 176] on td at bounding box center [279, 182] width 51 height 23
click at [766, 582] on button "Save" at bounding box center [778, 585] width 48 height 30
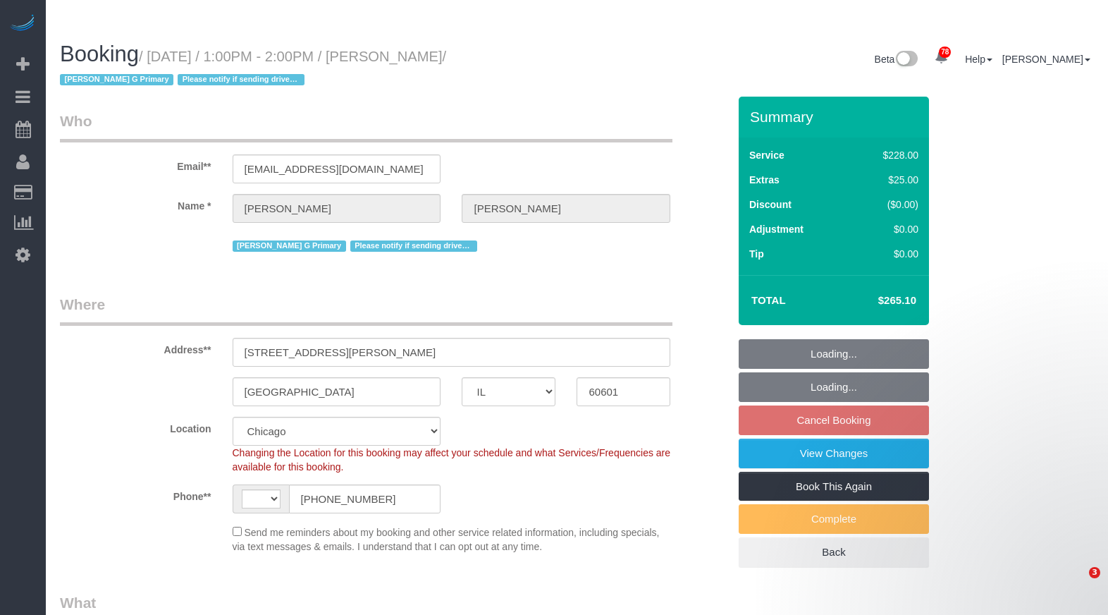
select select "IL"
select select "object:575"
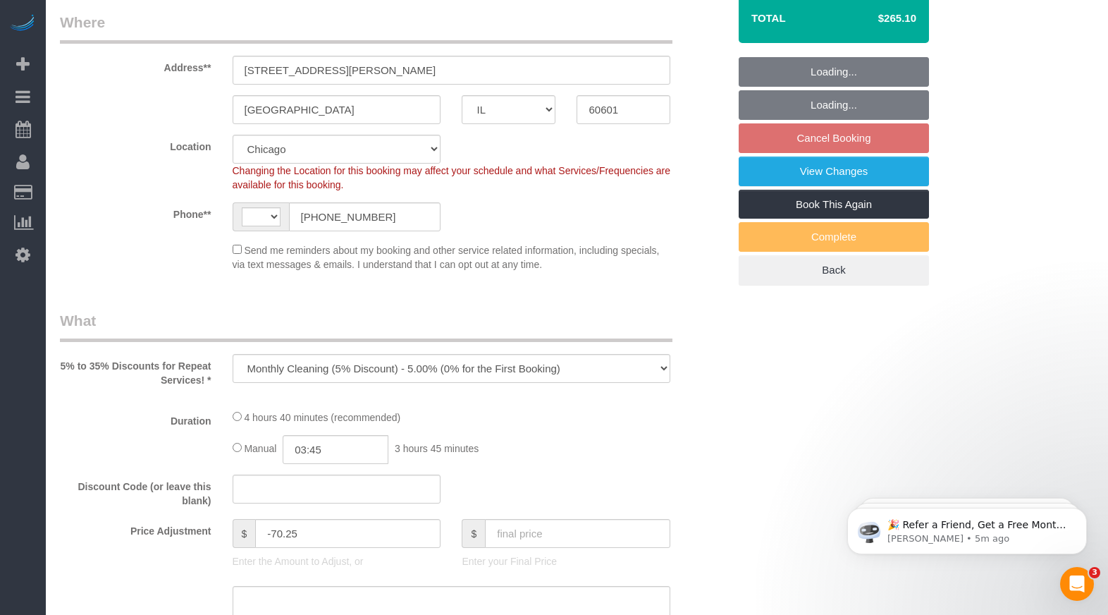
select select "string:US"
select select "string:fspay-23ad0586-9e26-4821-b93f-e9e6f43c6ad9"
select select "number:1"
select select "number:63"
select select "number:139"
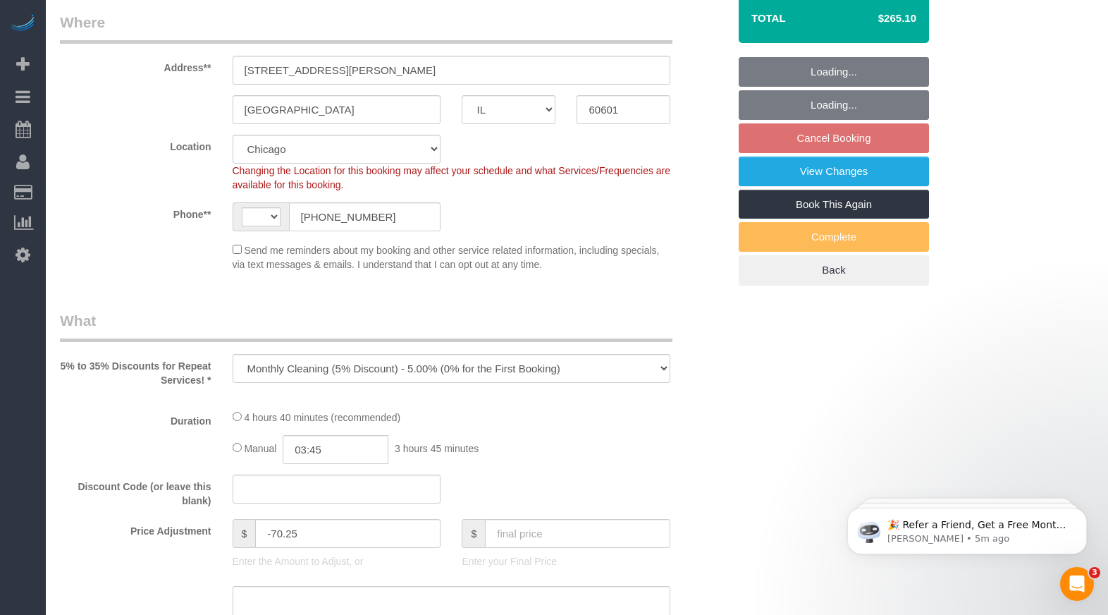
select select "number:104"
select select "512"
select select "4"
select select "2"
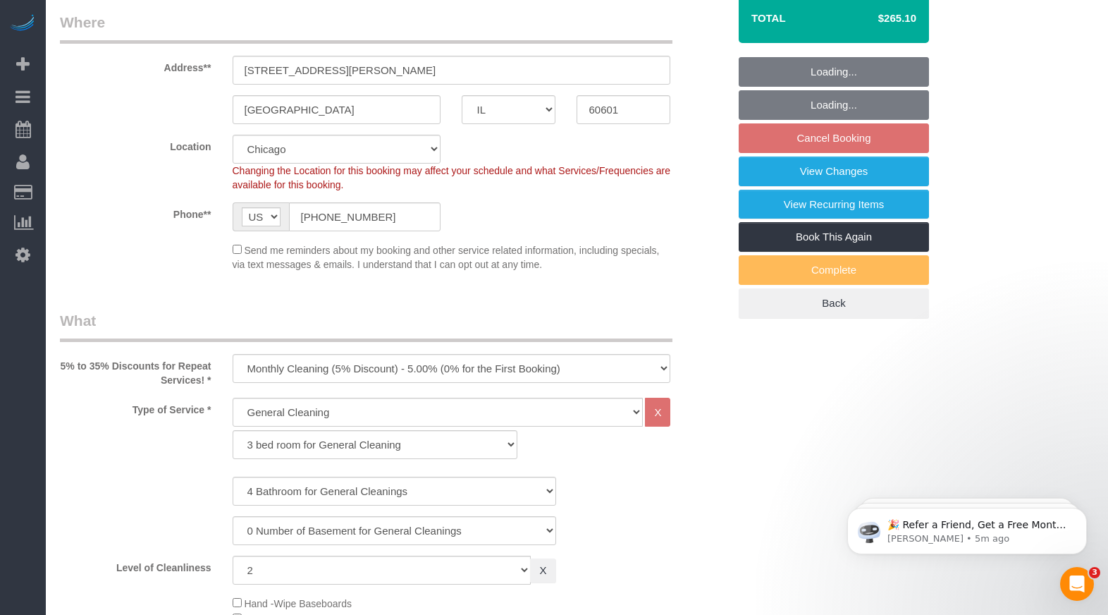
select select "4"
select select "2"
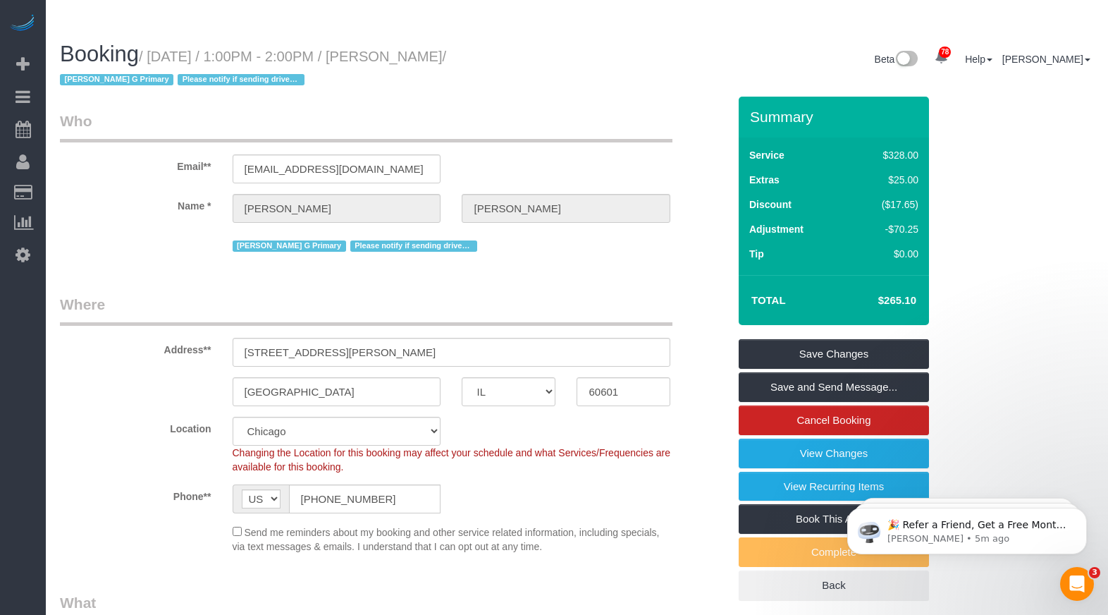
copy small "Tara Marazita"
drag, startPoint x: 474, startPoint y: 27, endPoint x: 391, endPoint y: 33, distance: 83.4
click at [391, 49] on small "/ August 22, 2025 / 1:00PM - 2:00PM / Tara Marazita / Candice G Primary Please …" at bounding box center [253, 68] width 386 height 39
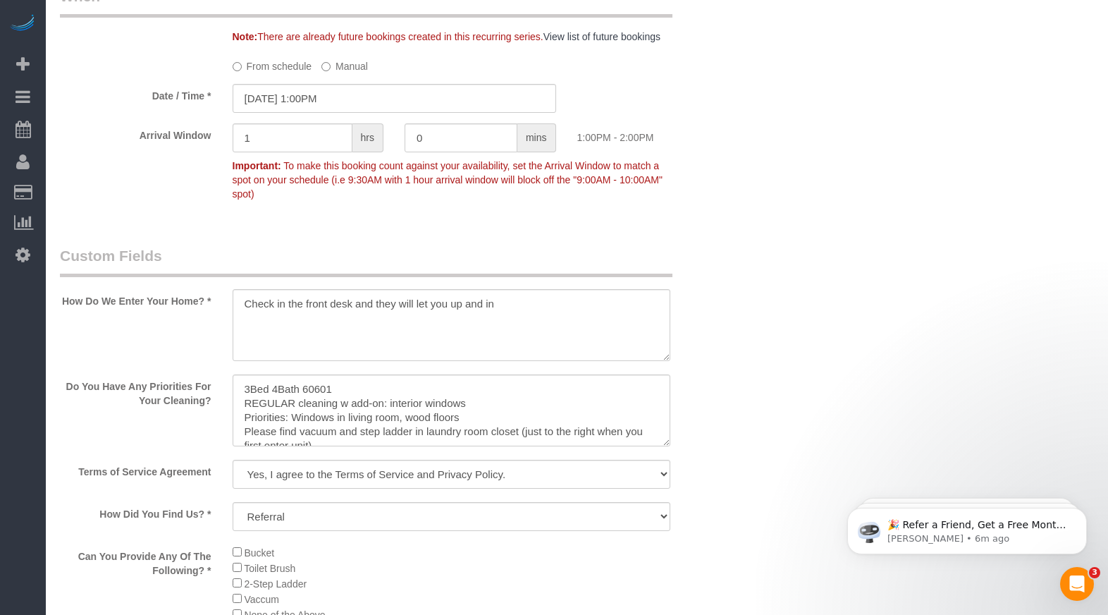
scroll to position [1692, 0]
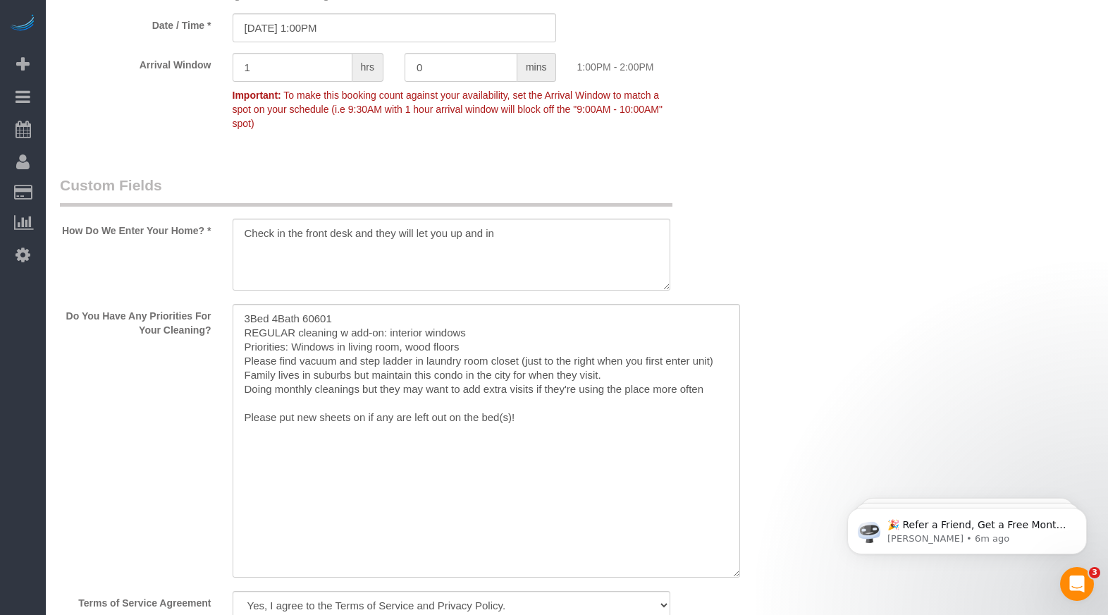
drag, startPoint x: 667, startPoint y: 344, endPoint x: 538, endPoint y: 424, distance: 152.2
click at [739, 545] on textarea at bounding box center [486, 440] width 507 height 273
drag, startPoint x: 243, startPoint y: 328, endPoint x: 684, endPoint y: 385, distance: 444.9
click at [684, 385] on textarea at bounding box center [487, 440] width 509 height 273
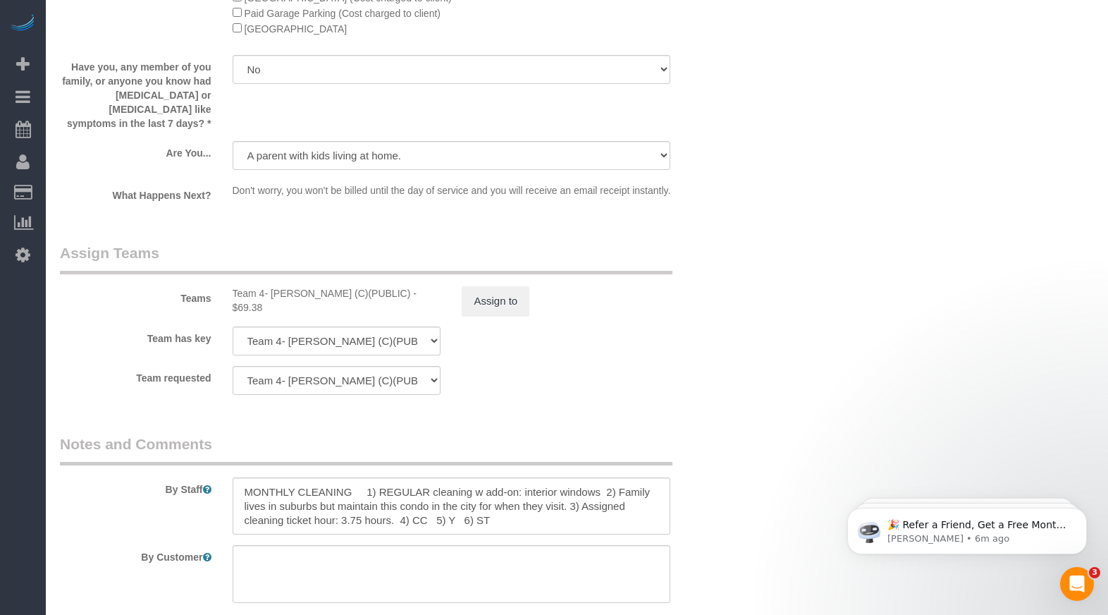
scroll to position [2678, 0]
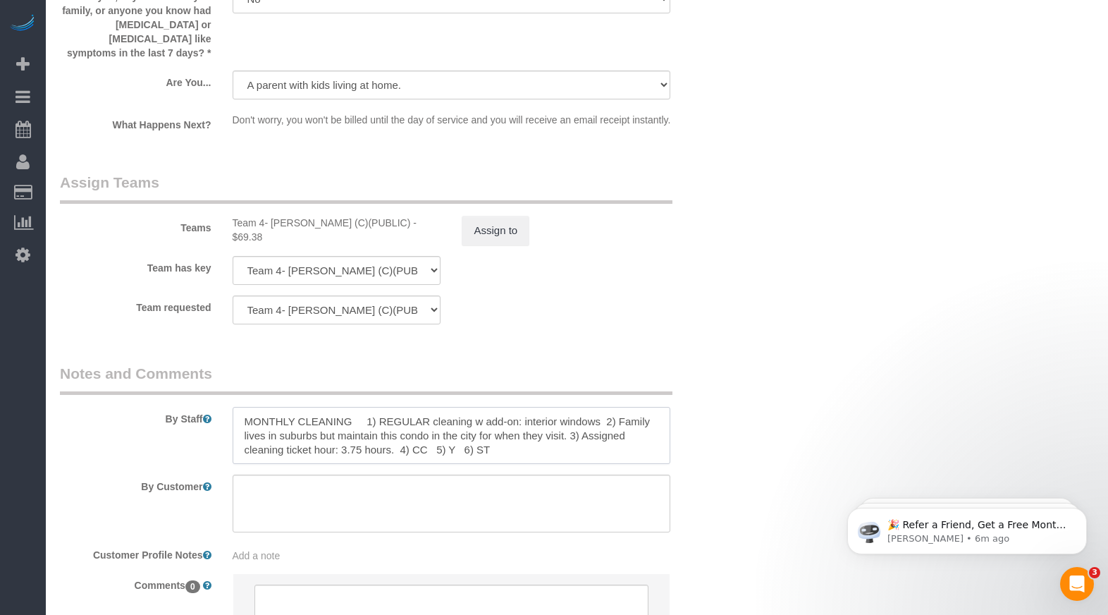
click at [479, 418] on textarea at bounding box center [452, 436] width 438 height 58
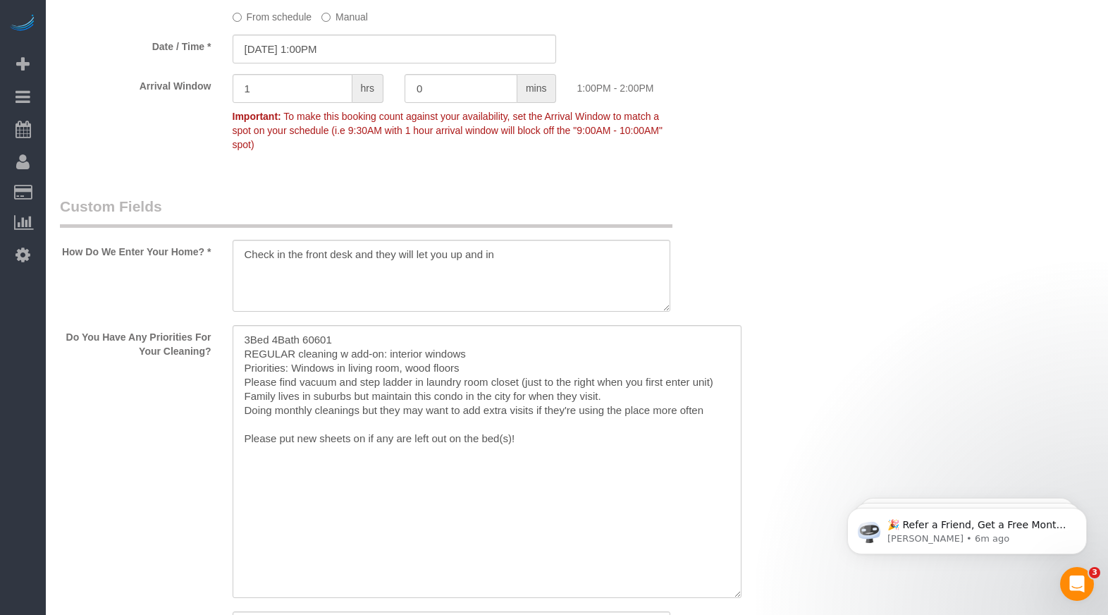
scroll to position [0, 0]
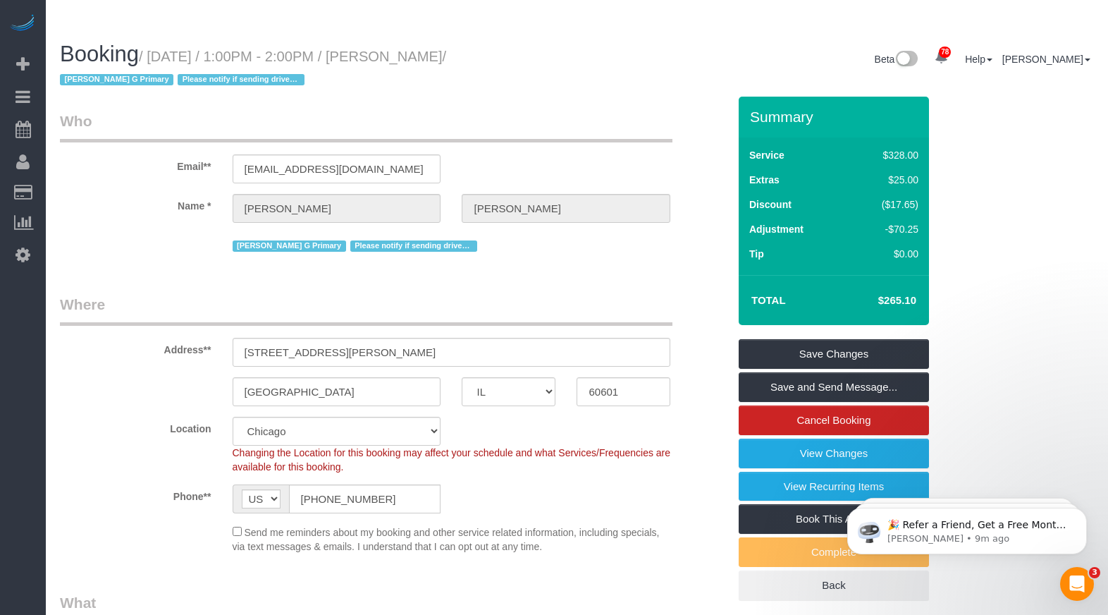
drag, startPoint x: 1017, startPoint y: 298, endPoint x: 1054, endPoint y: 290, distance: 38.2
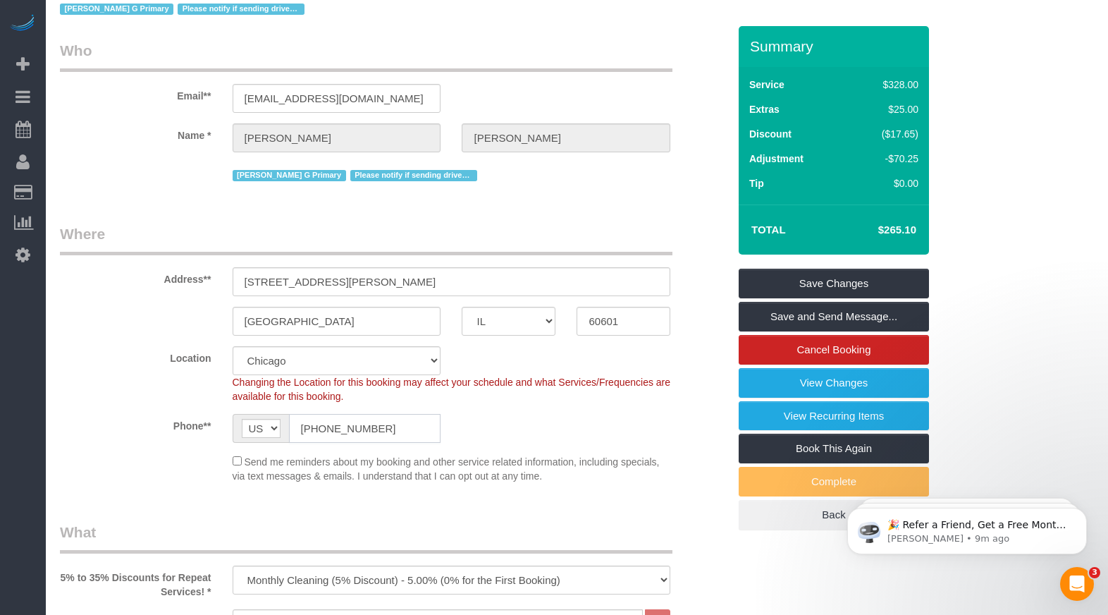
drag, startPoint x: 375, startPoint y: 402, endPoint x: 296, endPoint y: 405, distance: 79.0
click at [296, 414] on input "(574) 339-2195" at bounding box center [365, 428] width 152 height 29
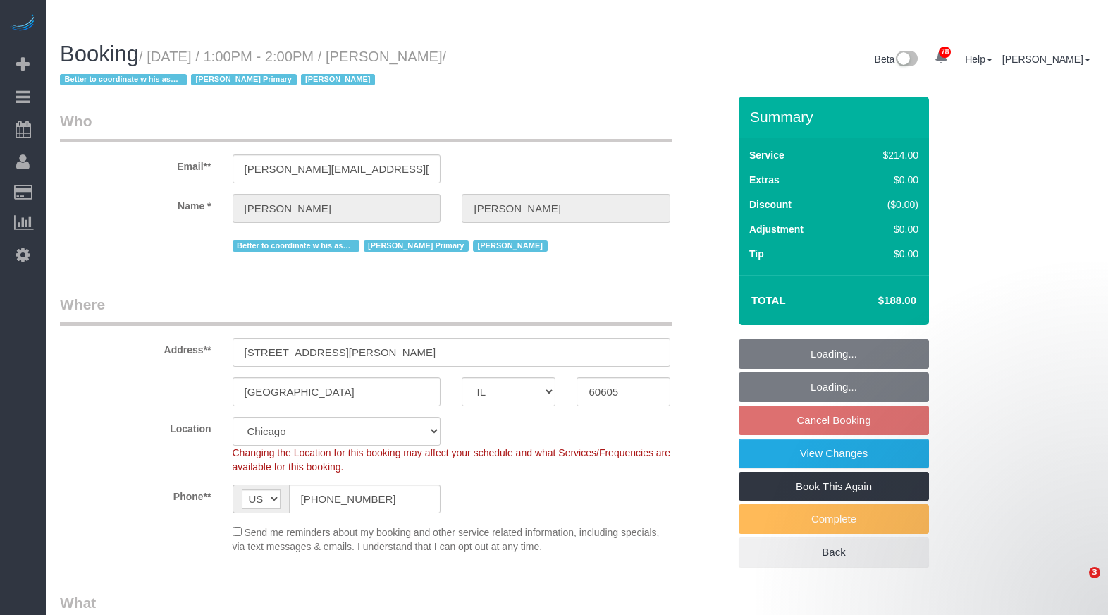
select select "IL"
select select "number:1"
select select "number:58"
select select "number:139"
select select "number:106"
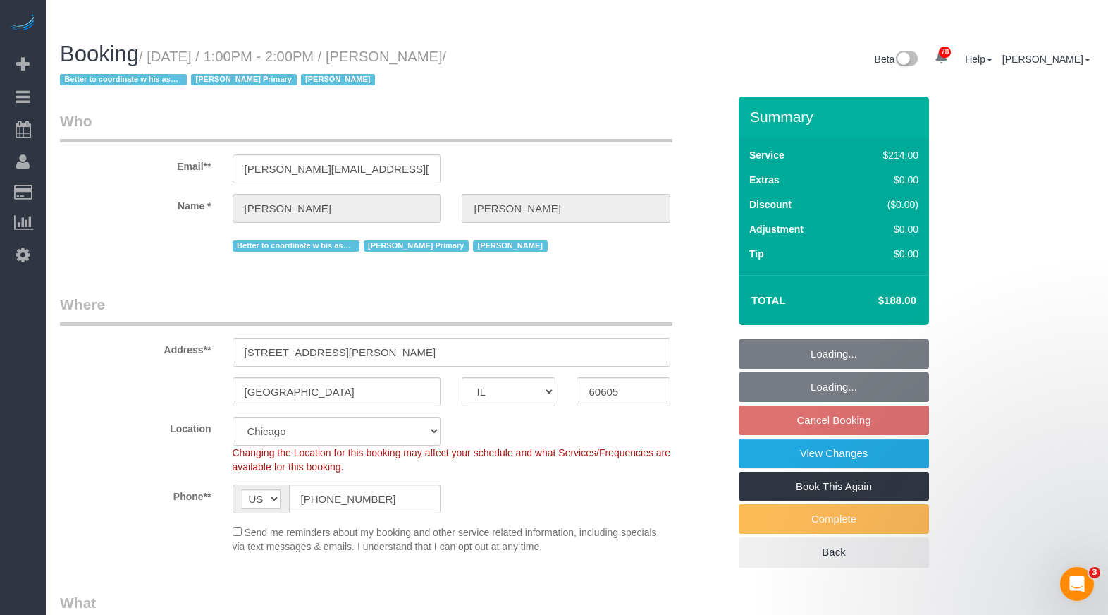
select select "object:1049"
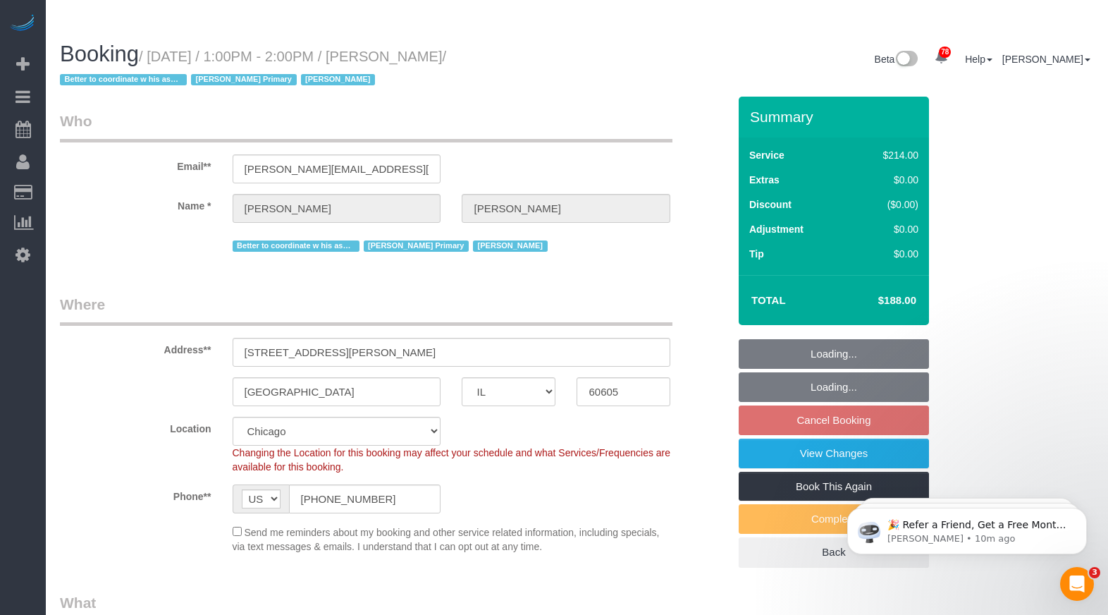
select select "512"
select select "2"
select select "3"
select select "object:1368"
select select "2"
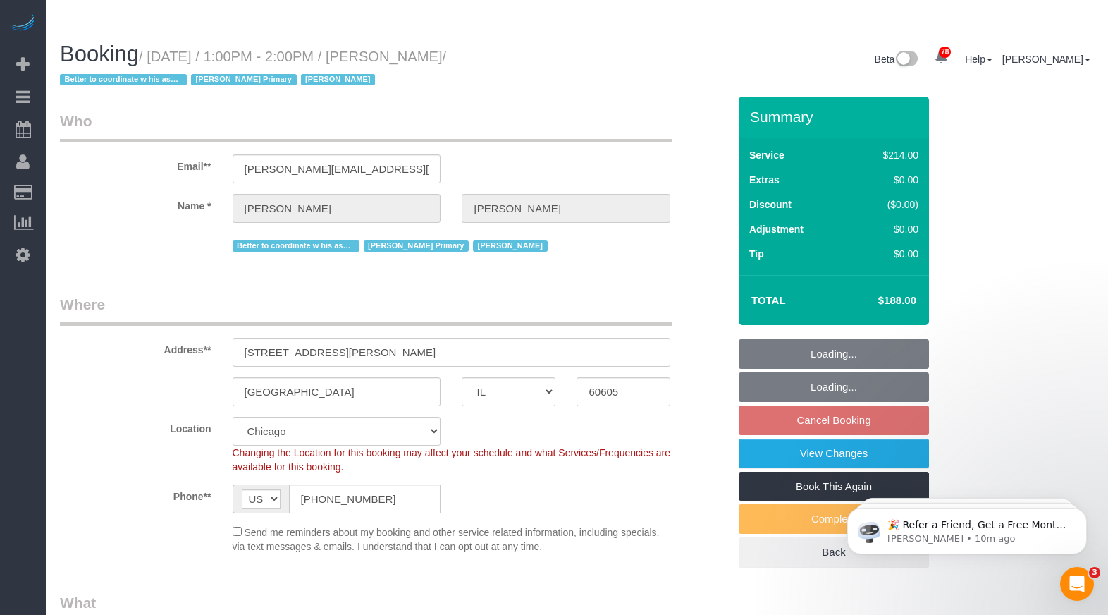
select select "3"
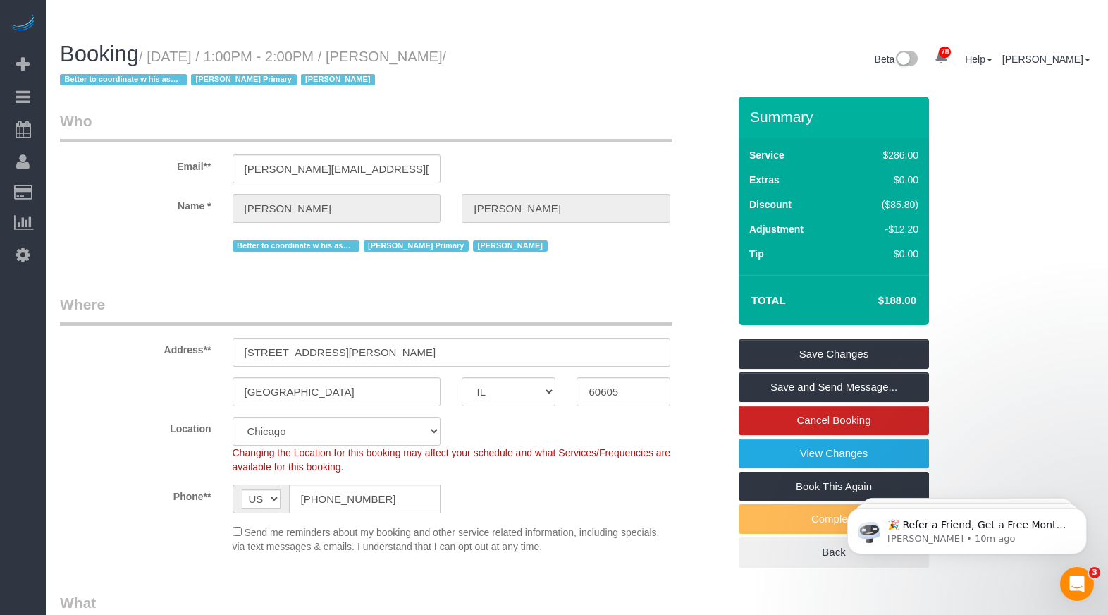
drag, startPoint x: 468, startPoint y: 30, endPoint x: 390, endPoint y: 32, distance: 78.3
click at [390, 49] on small "/ August 22, 2025 / 1:00PM - 2:00PM / Joe Scannell / Better to coordinate w his…" at bounding box center [253, 68] width 386 height 39
copy small "Joe Scannell"
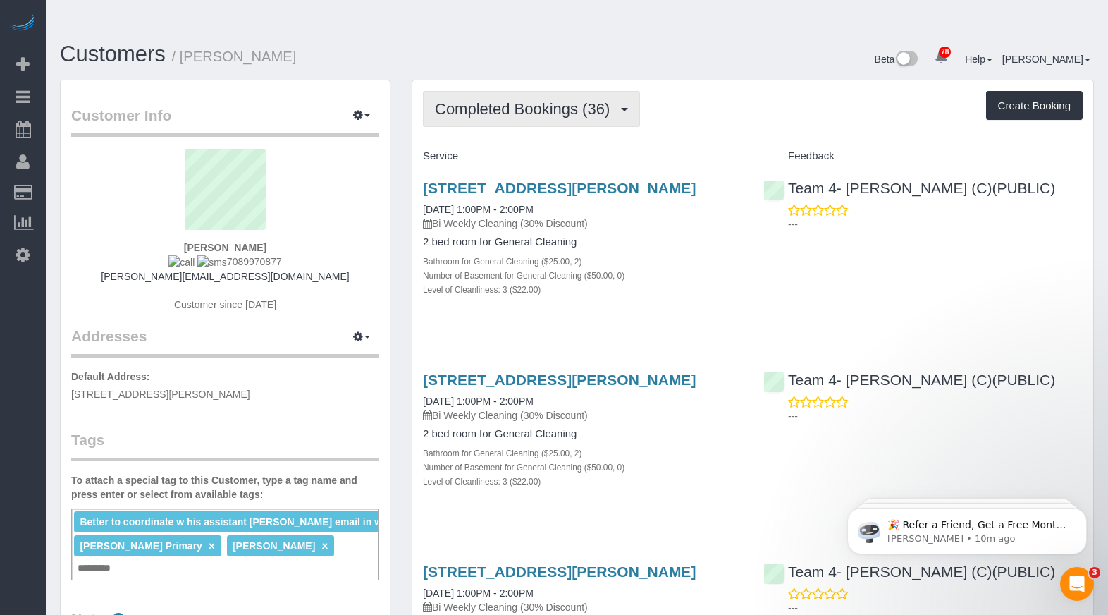
click at [529, 100] on span "Completed Bookings (36)" at bounding box center [526, 109] width 182 height 18
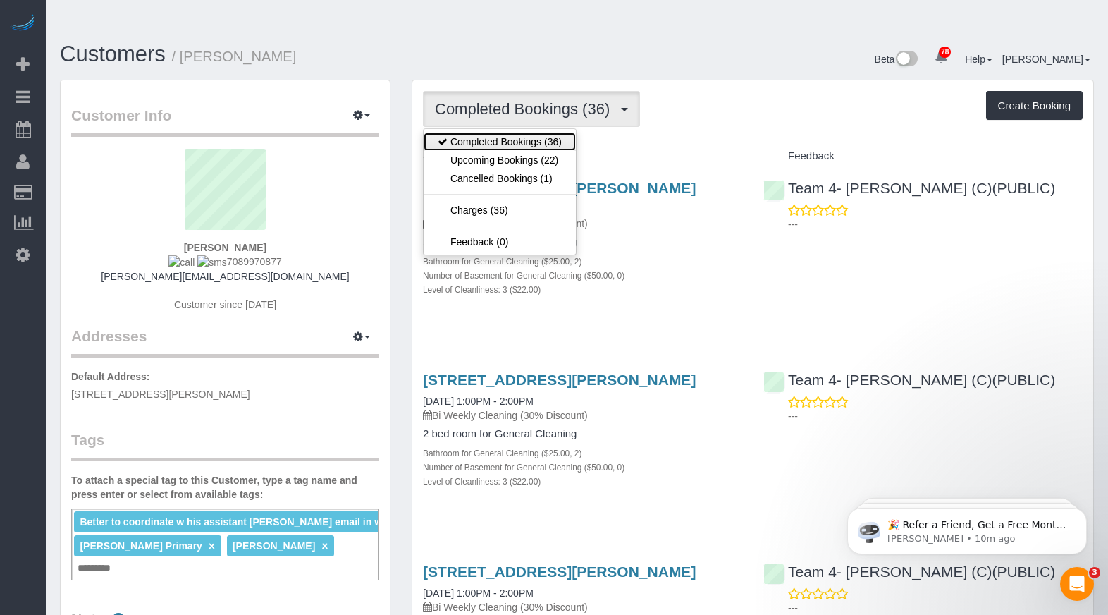
click at [537, 133] on link "Completed Bookings (36)" at bounding box center [500, 142] width 152 height 18
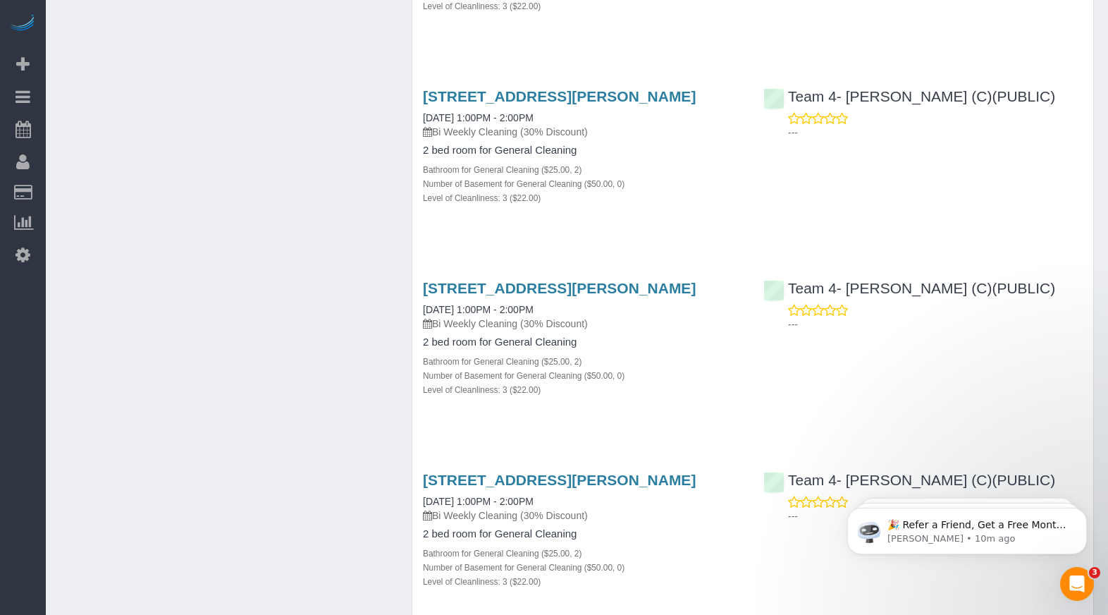
scroll to position [3877, 0]
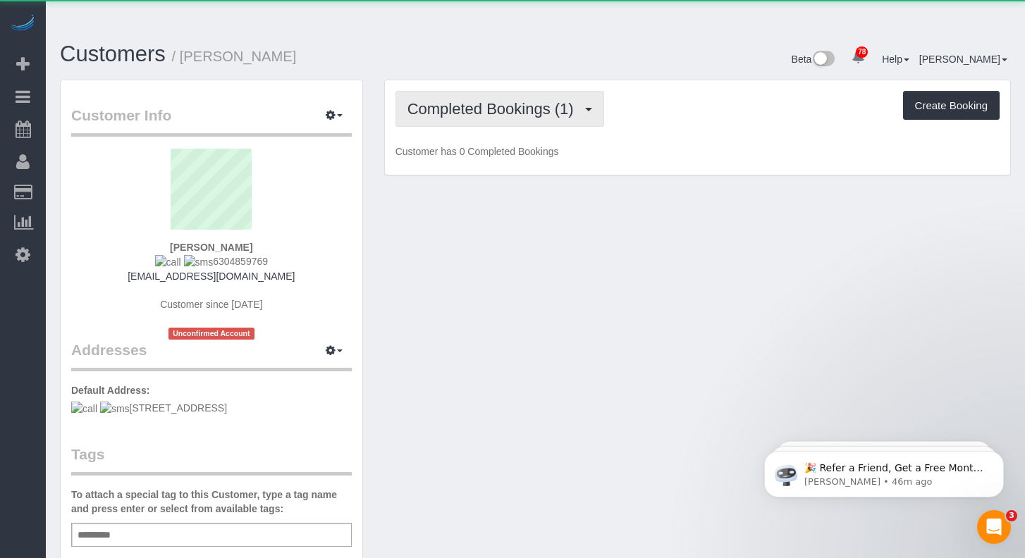
click at [478, 100] on span "Completed Bookings (1)" at bounding box center [493, 109] width 173 height 18
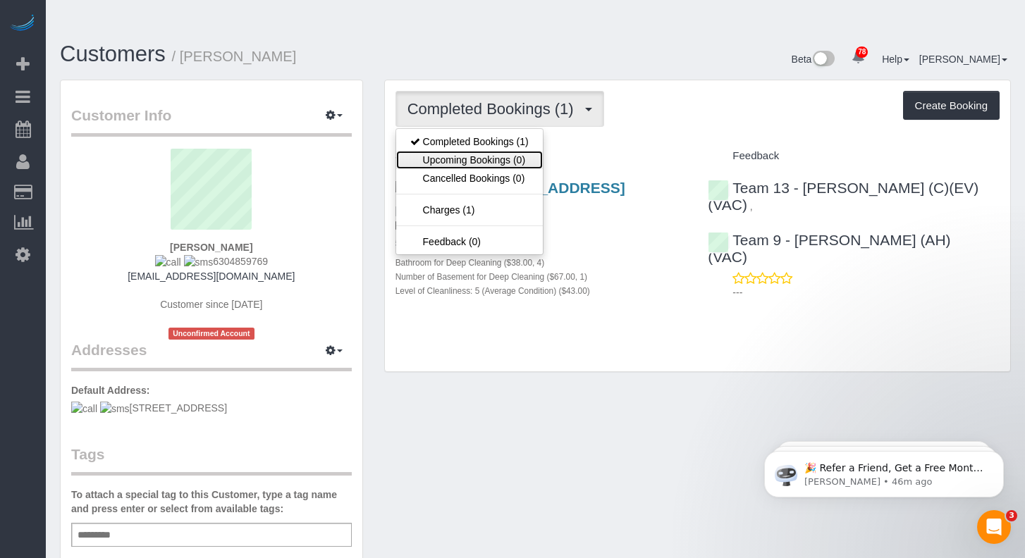
click at [487, 151] on link "Upcoming Bookings (0)" at bounding box center [469, 160] width 147 height 18
